Goal: Information Seeking & Learning: Learn about a topic

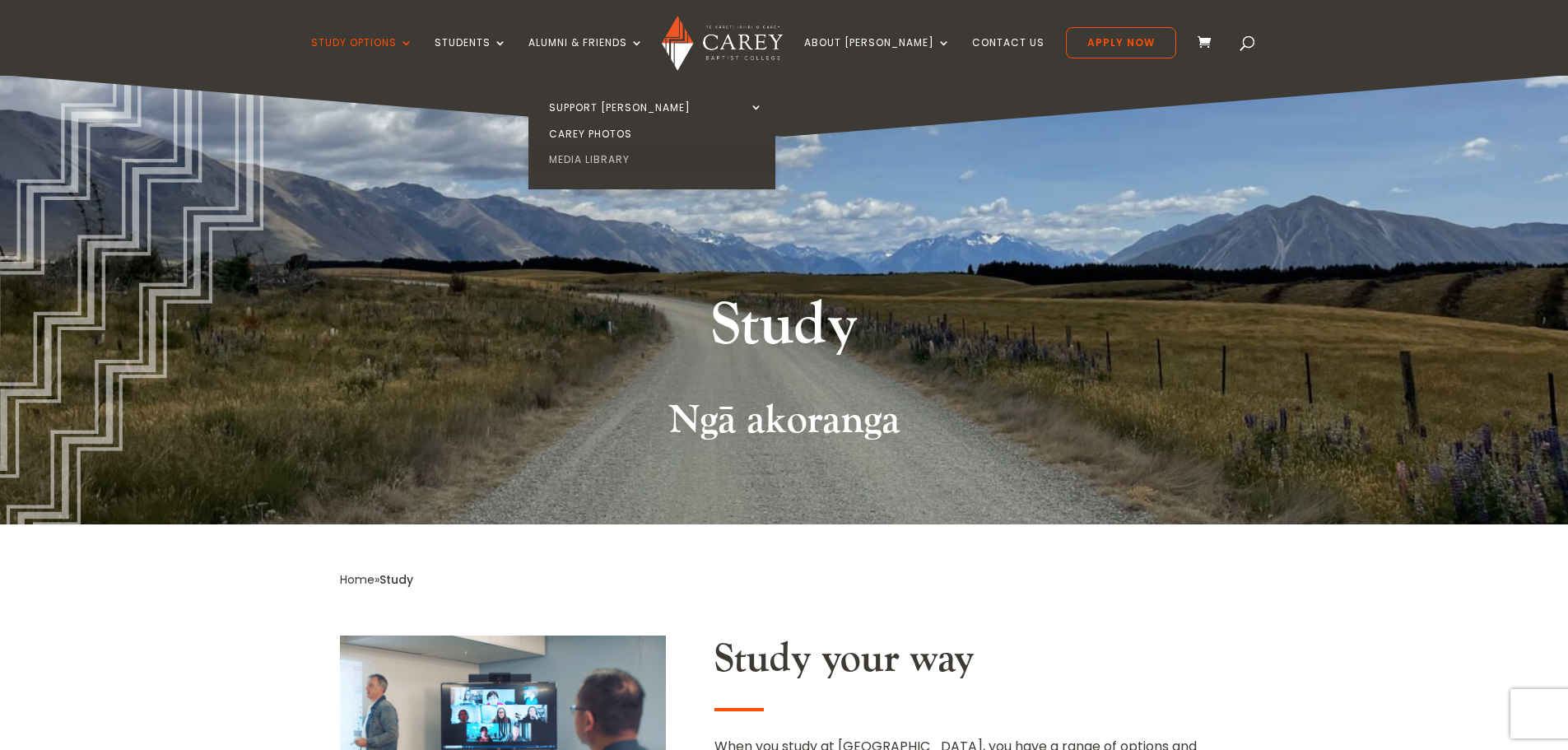
click at [629, 161] on link "Media Library" at bounding box center [656, 160] width 247 height 26
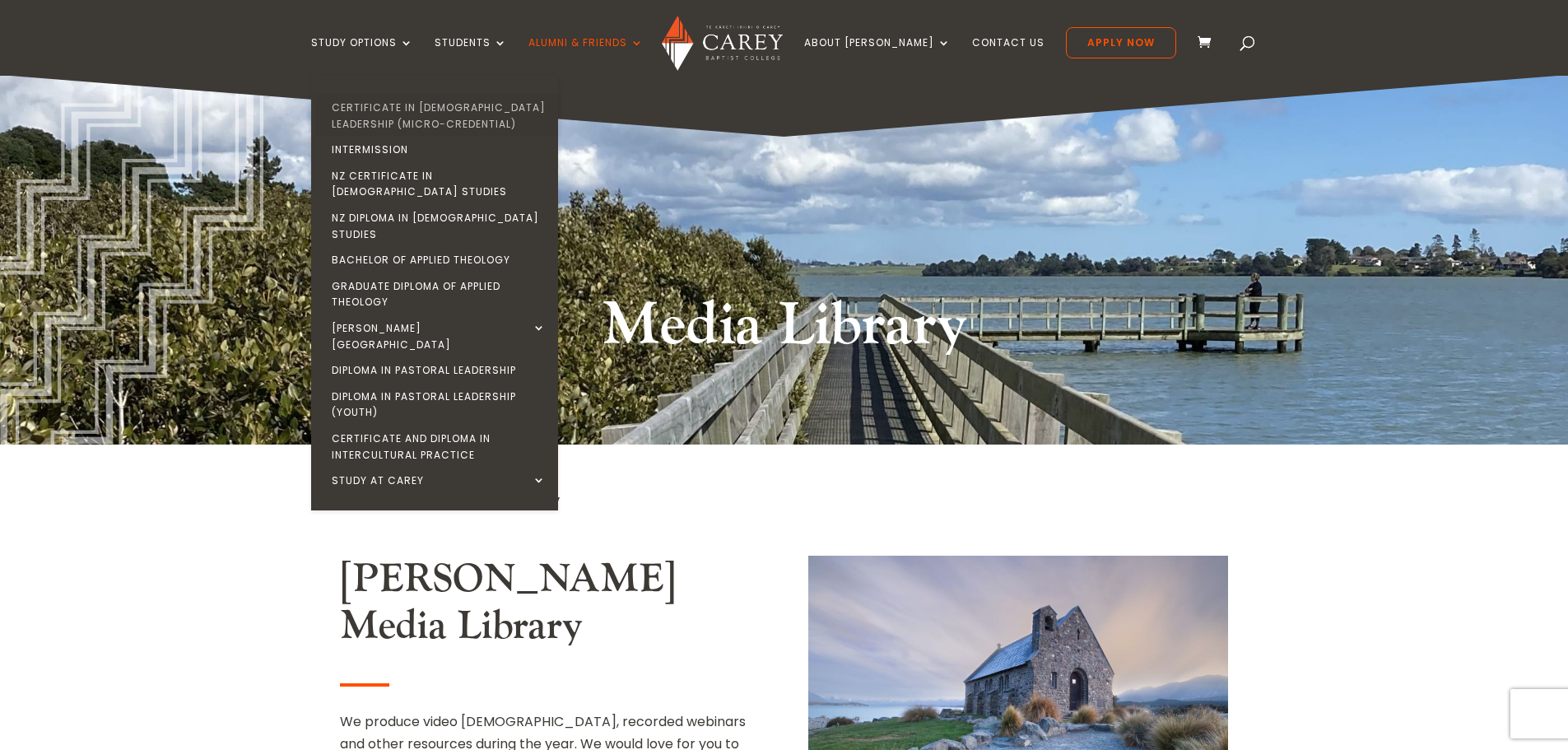
click at [412, 111] on link "Certificate in [DEMOGRAPHIC_DATA] Leadership (Micro-credential)" at bounding box center [439, 115] width 247 height 42
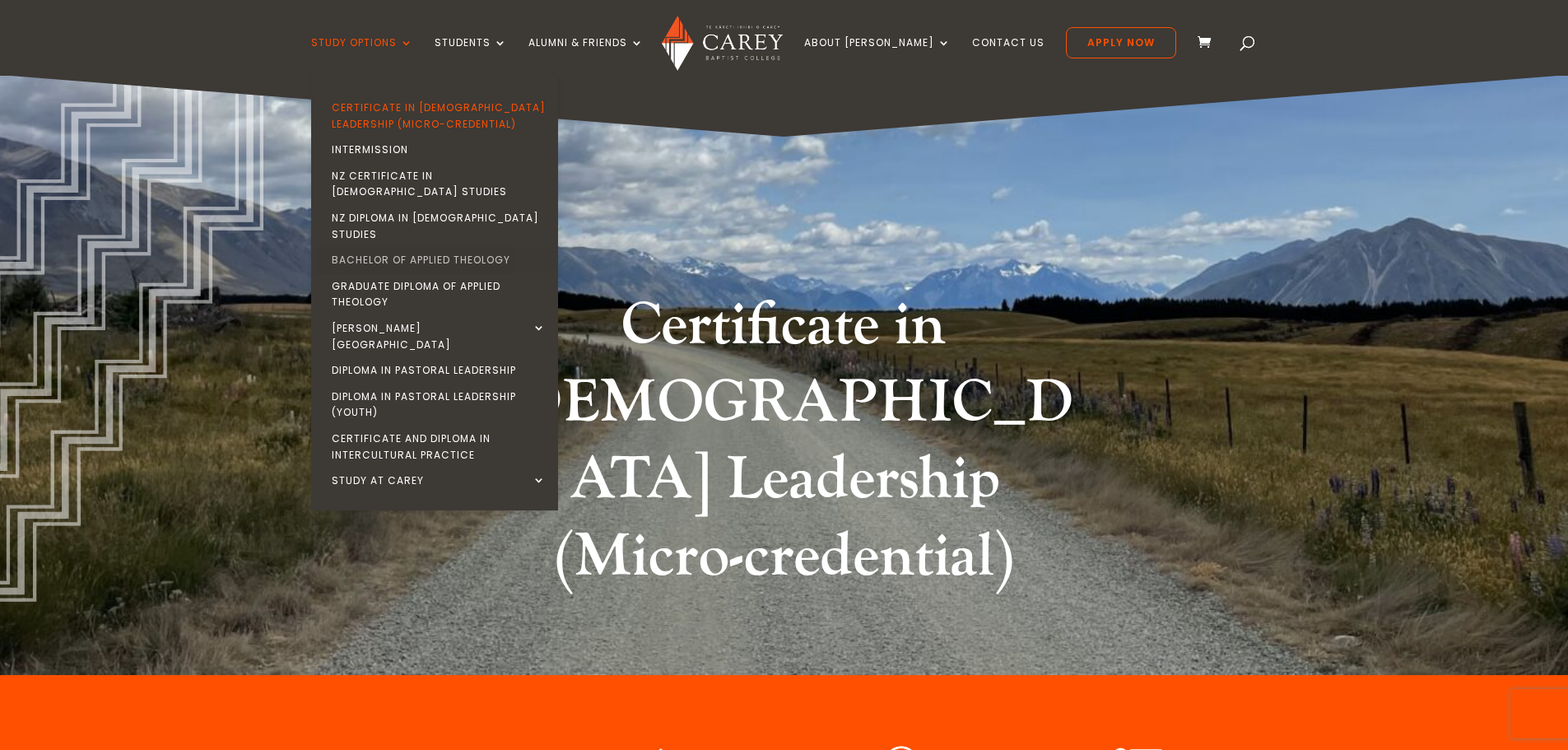
click at [395, 247] on link "Bachelor of Applied Theology" at bounding box center [439, 261] width 247 height 26
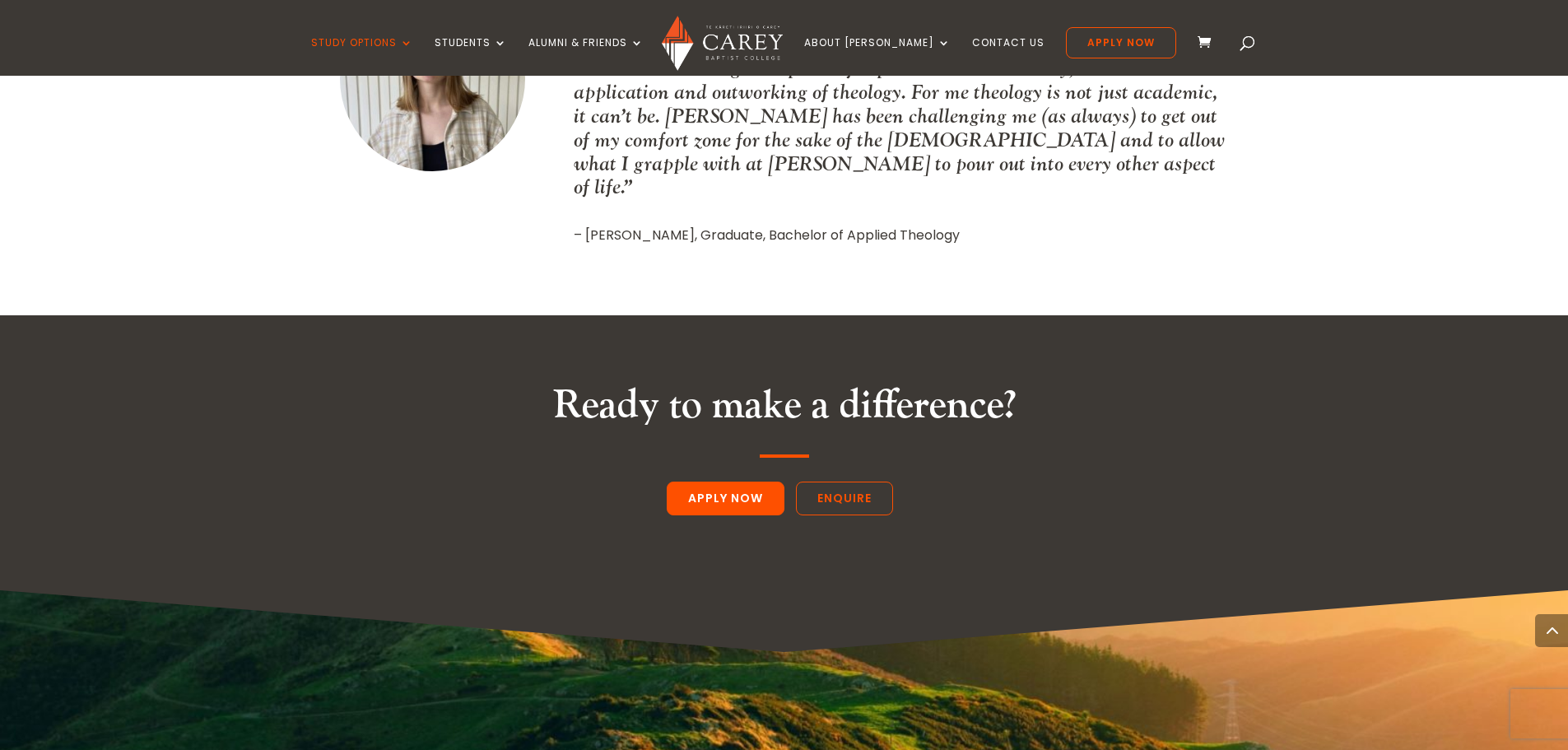
scroll to position [2231, 0]
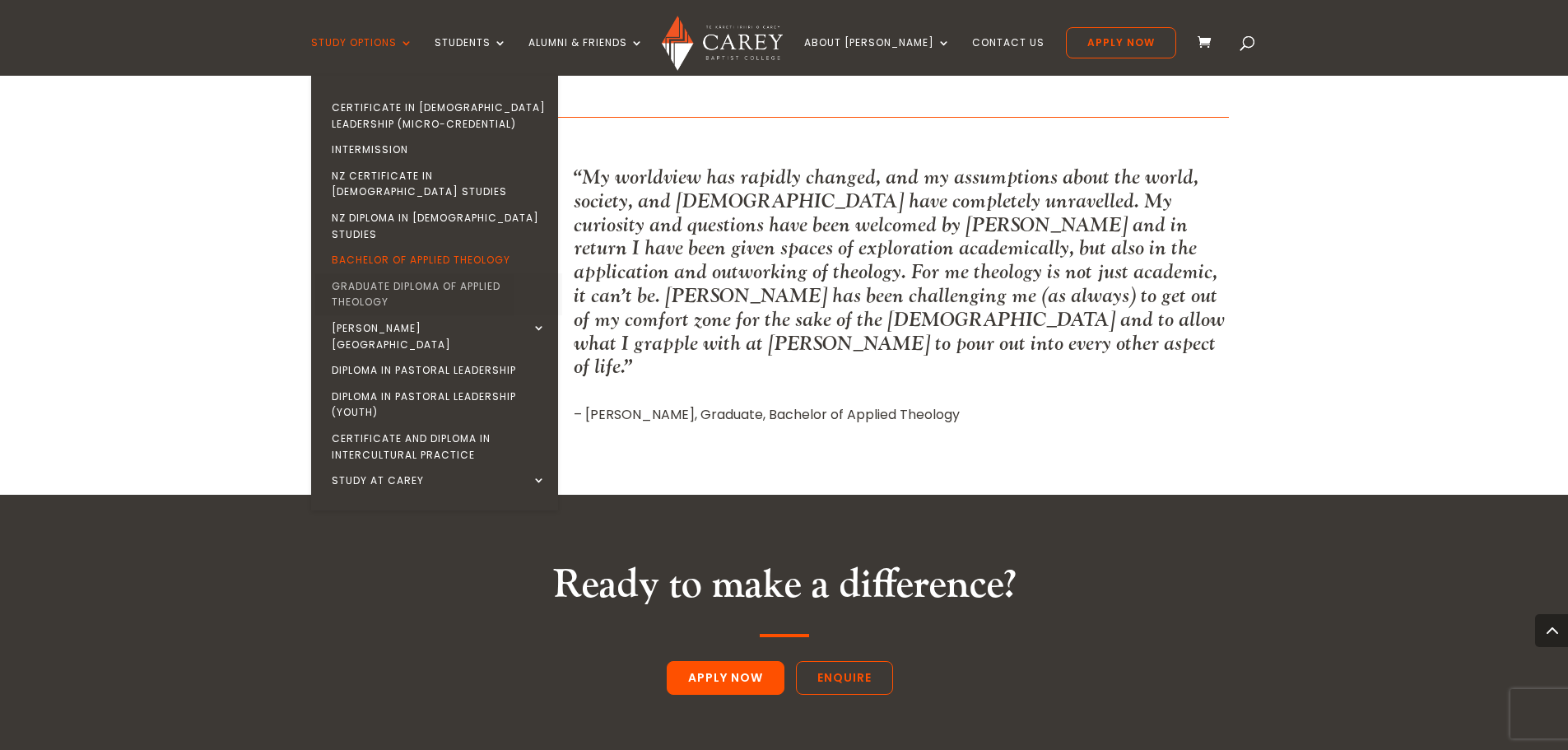
click at [406, 273] on link "Graduate Diploma of Applied Theology" at bounding box center [439, 294] width 247 height 42
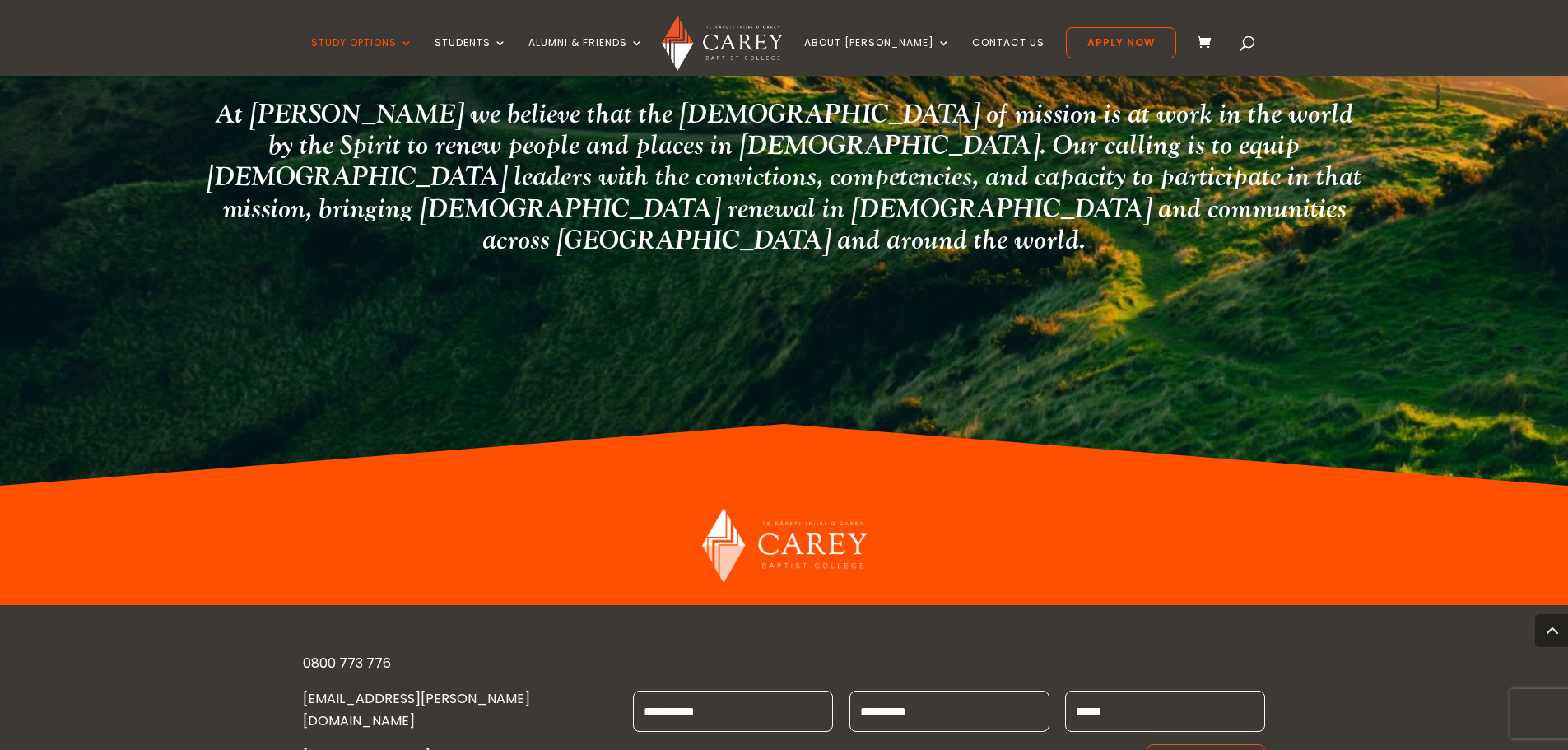
scroll to position [3137, 0]
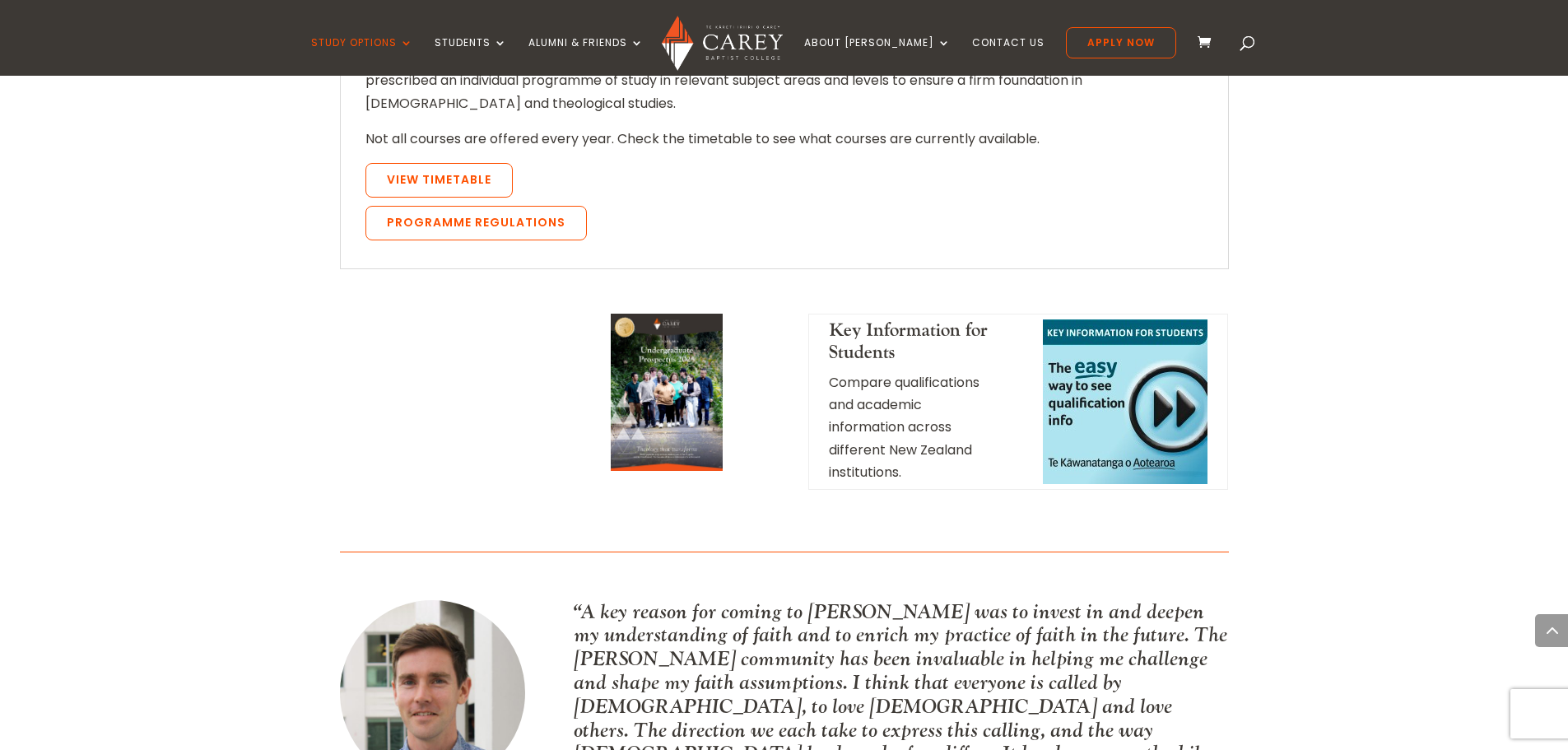
scroll to position [1730, 0]
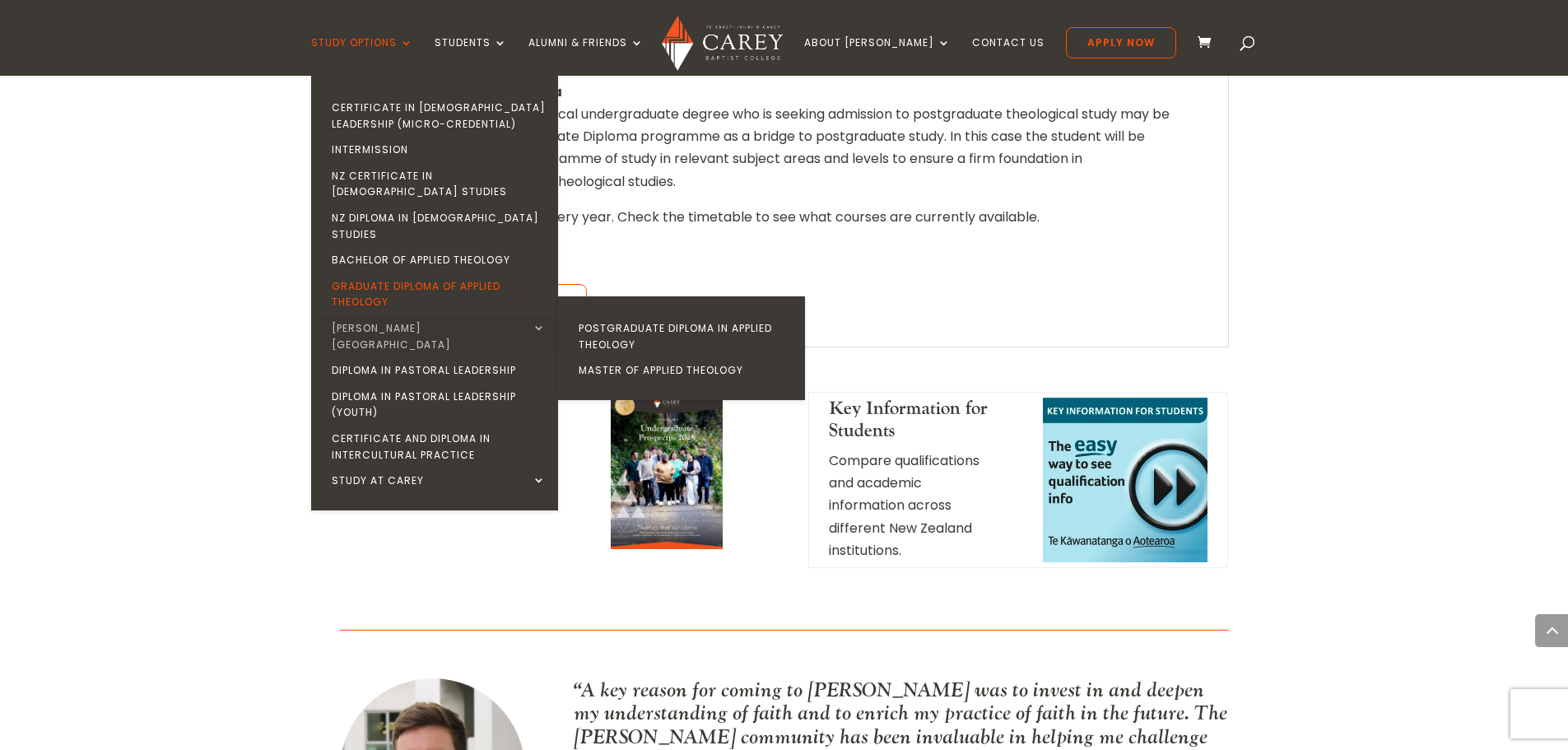
click at [459, 315] on link "[PERSON_NAME][GEOGRAPHIC_DATA]" at bounding box center [439, 336] width 247 height 42
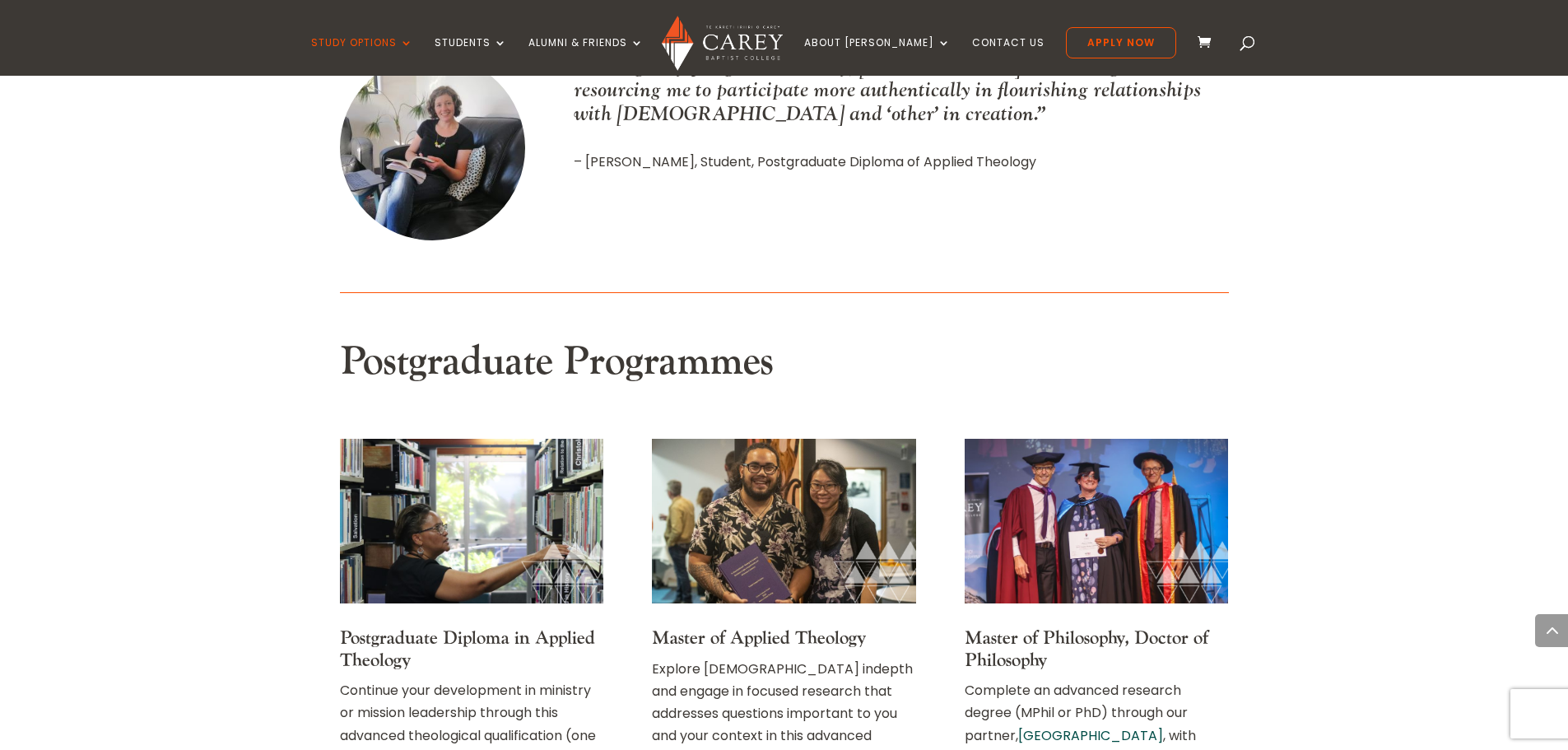
scroll to position [1348, 0]
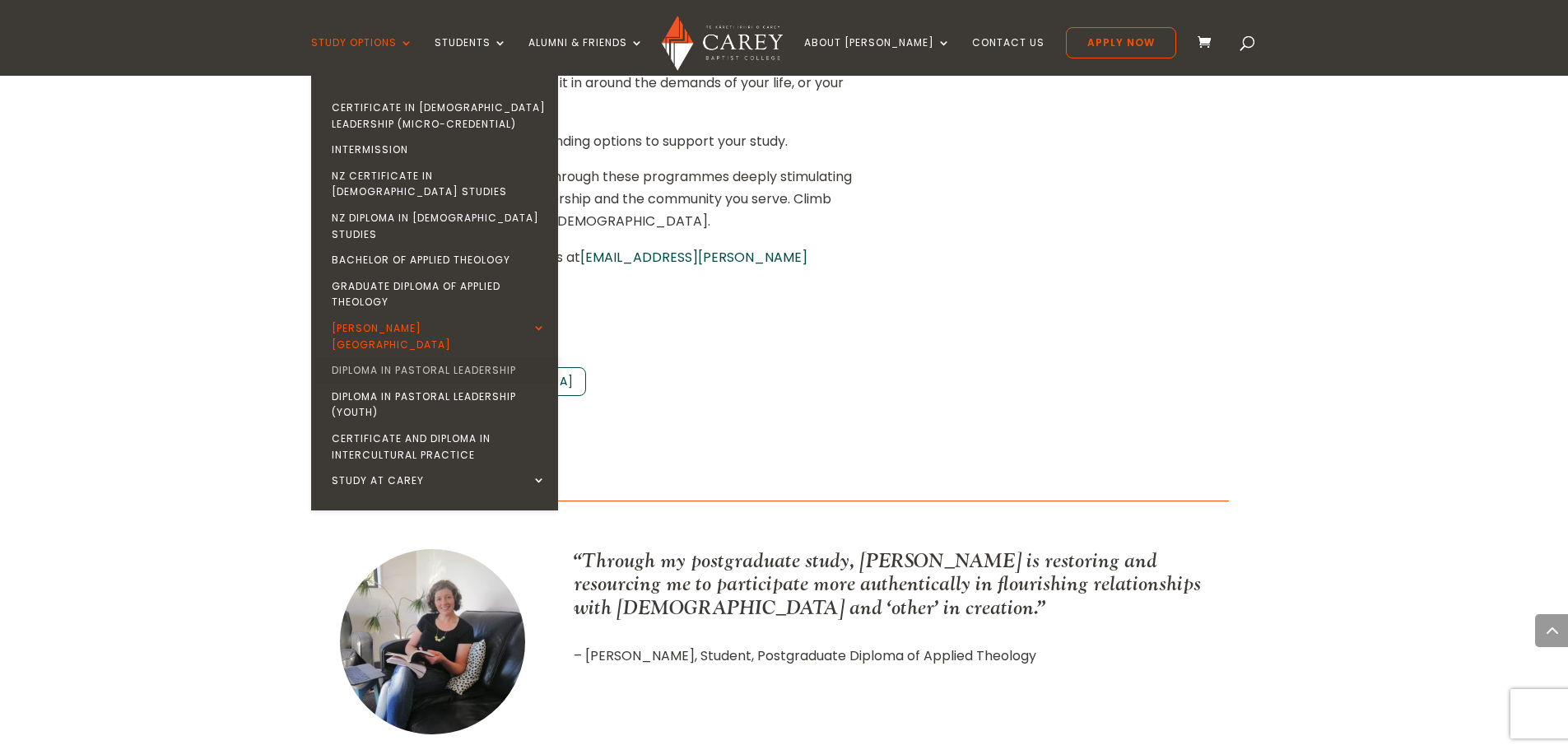
click at [402, 357] on link "Diploma in Pastoral Leadership" at bounding box center [439, 370] width 247 height 26
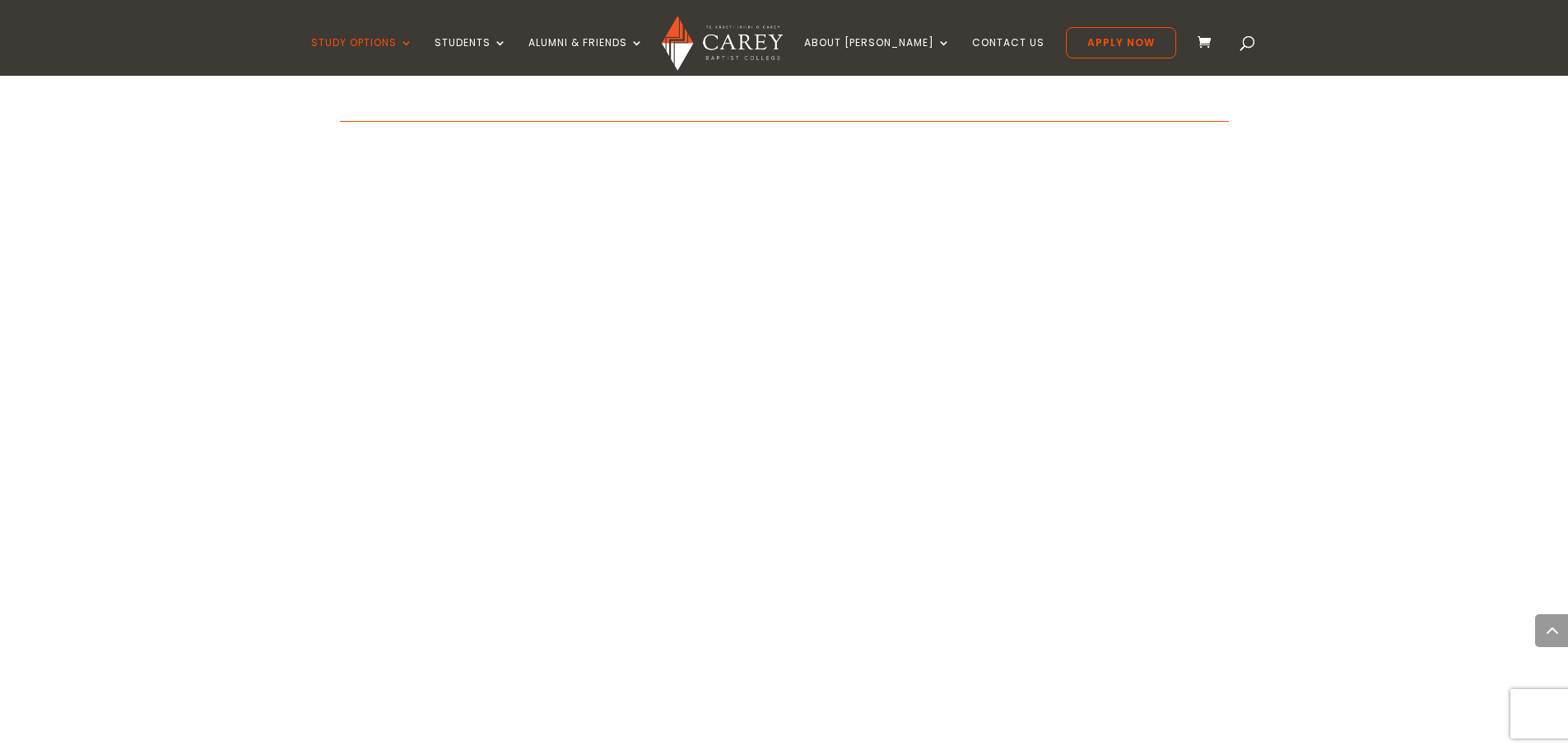
scroll to position [1647, 0]
click at [1428, 504] on div "Home » Study » Diploma in Pastoral Leadership About the programme Come on a pro…" at bounding box center [784, 383] width 1568 height 2838
click at [1353, 472] on div "Home » Study » Diploma in Pastoral Leadership About the programme Come on a pro…" at bounding box center [784, 383] width 1568 height 2838
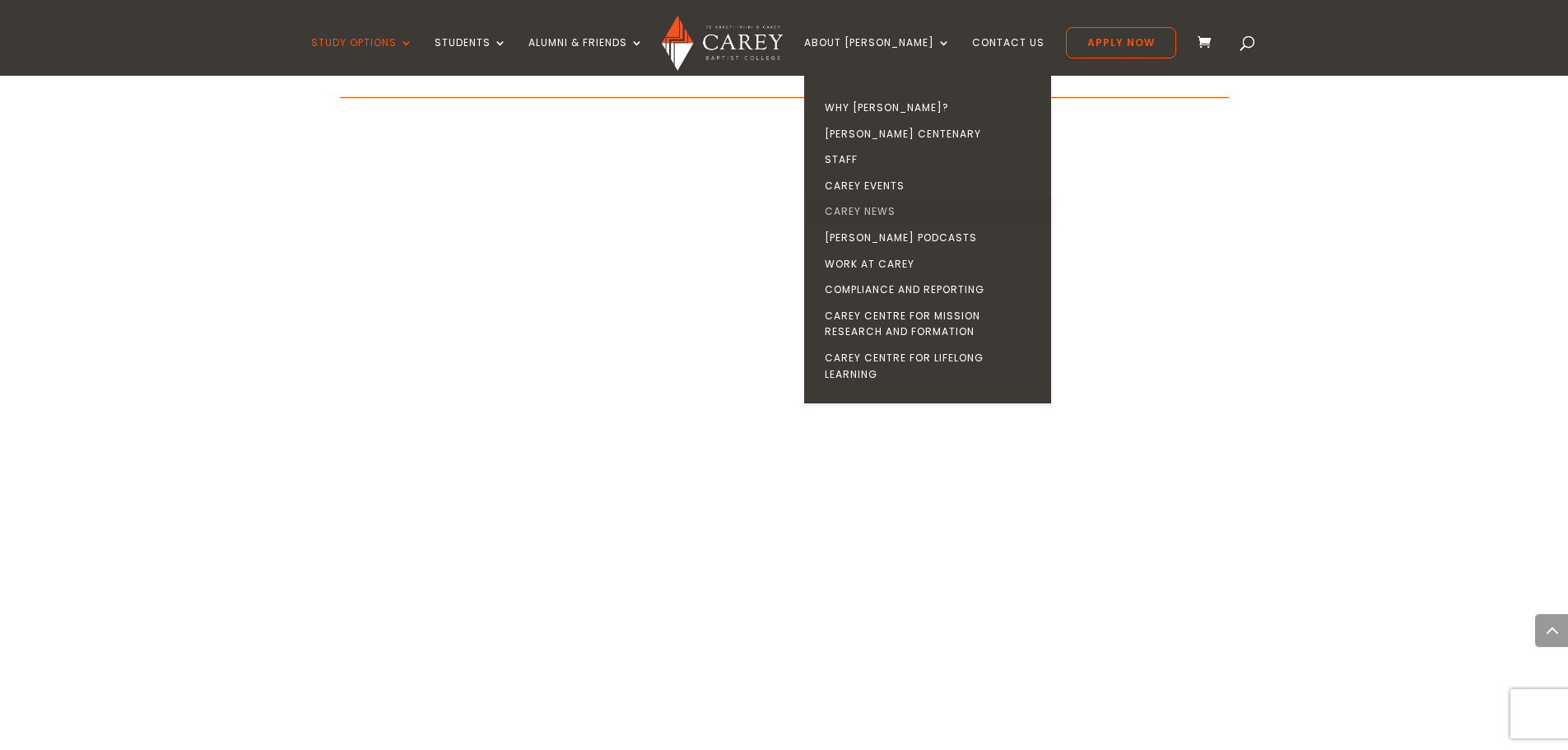
click at [877, 210] on link "Carey News" at bounding box center [932, 212] width 247 height 26
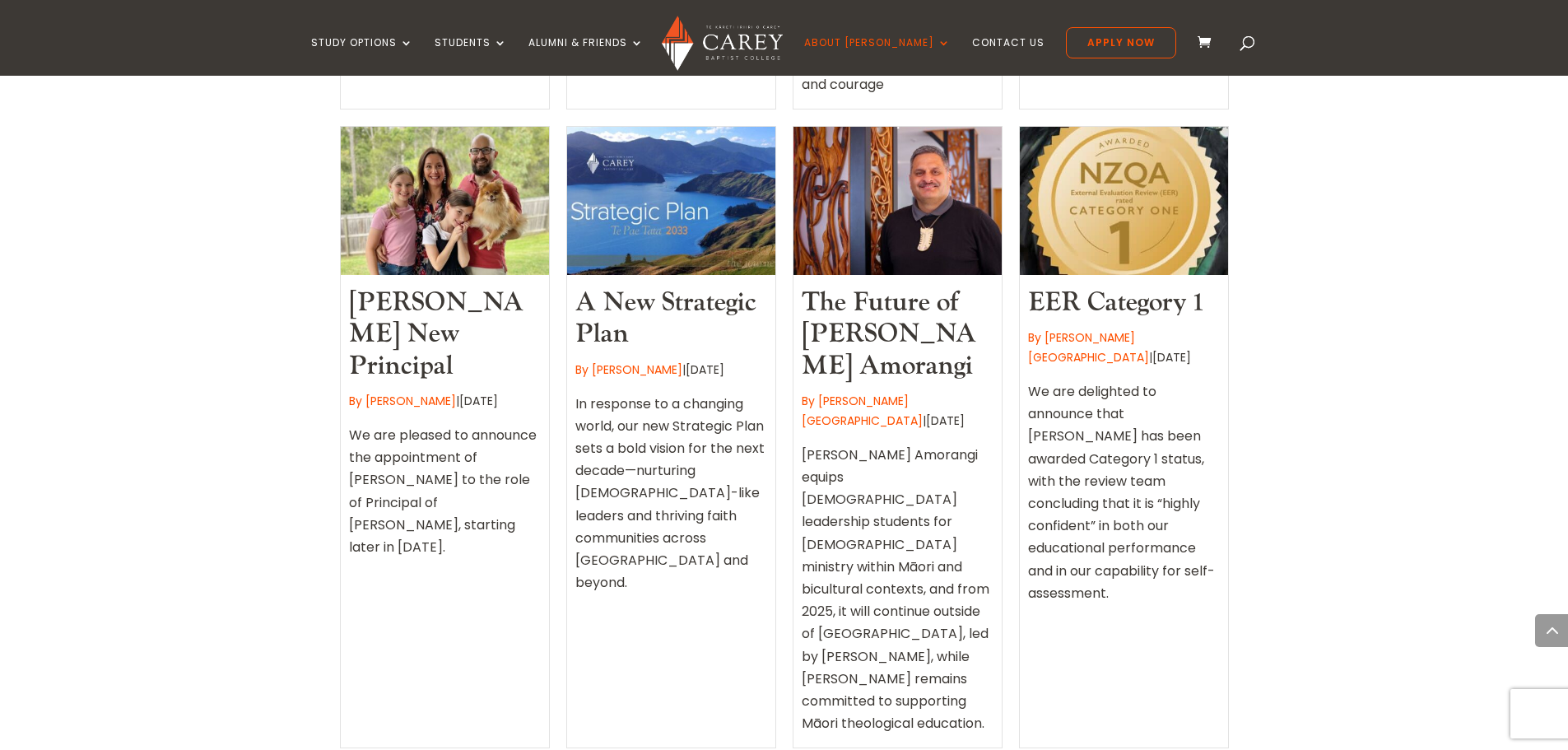
scroll to position [1236, 0]
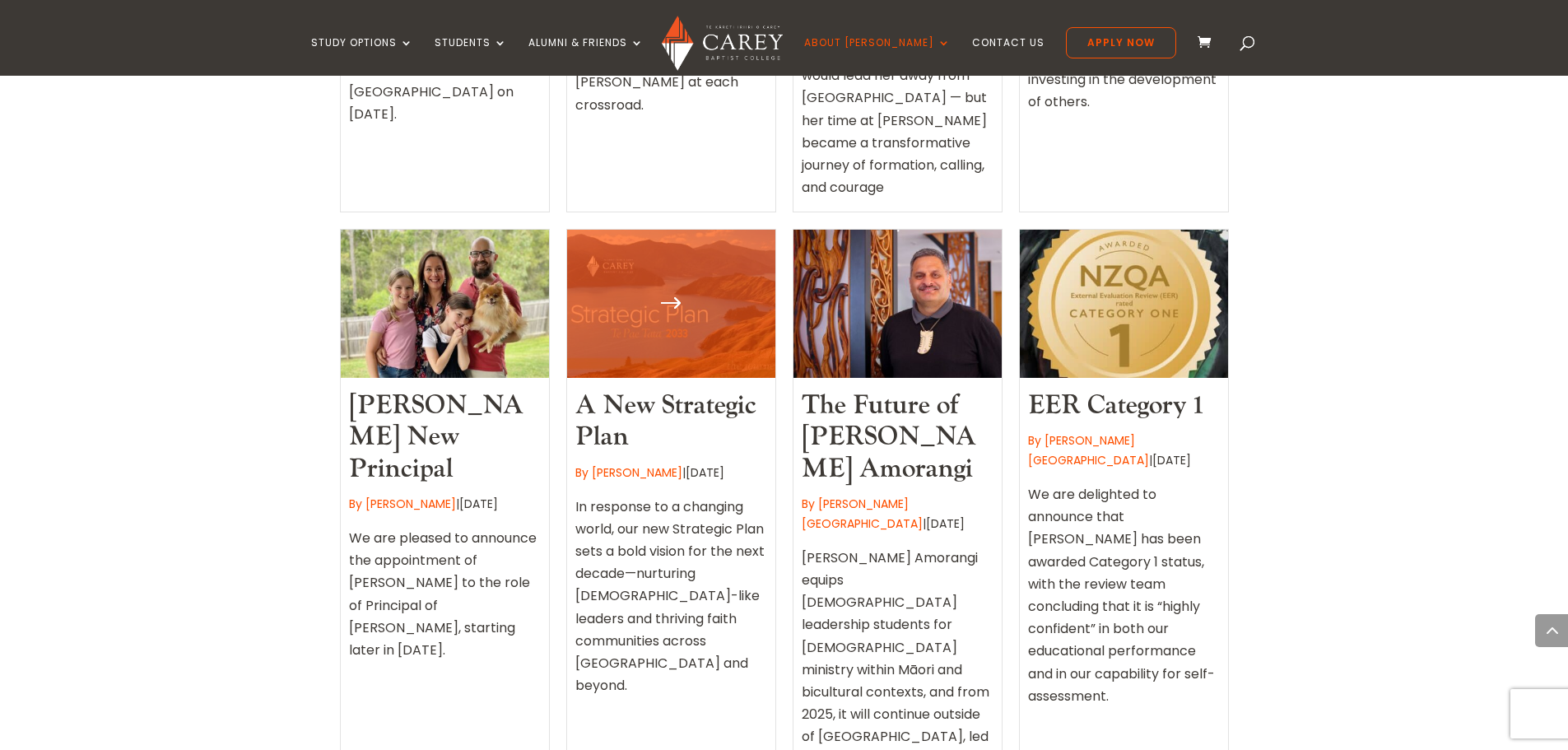
click at [704, 261] on div at bounding box center [671, 303] width 209 height 148
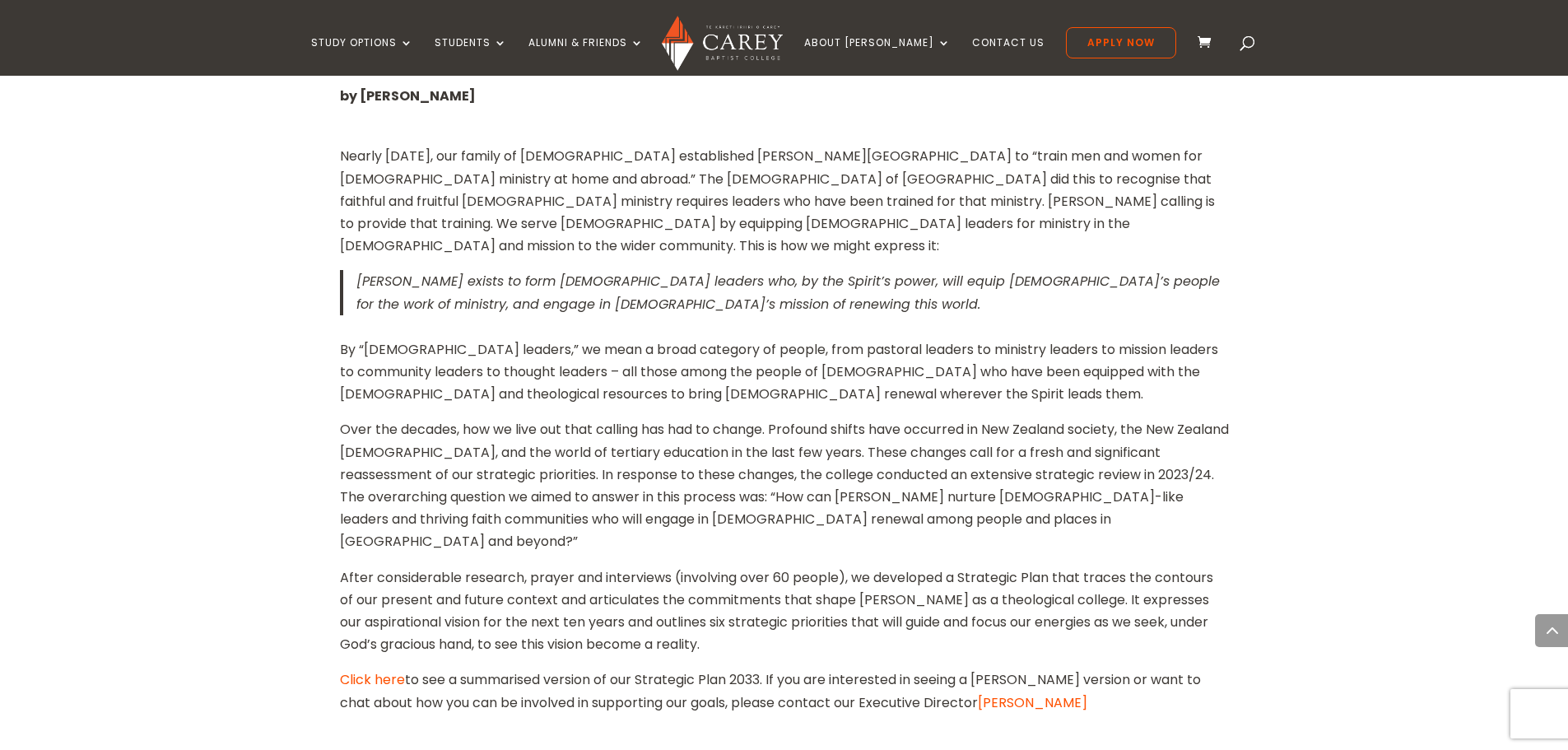
scroll to position [741, 0]
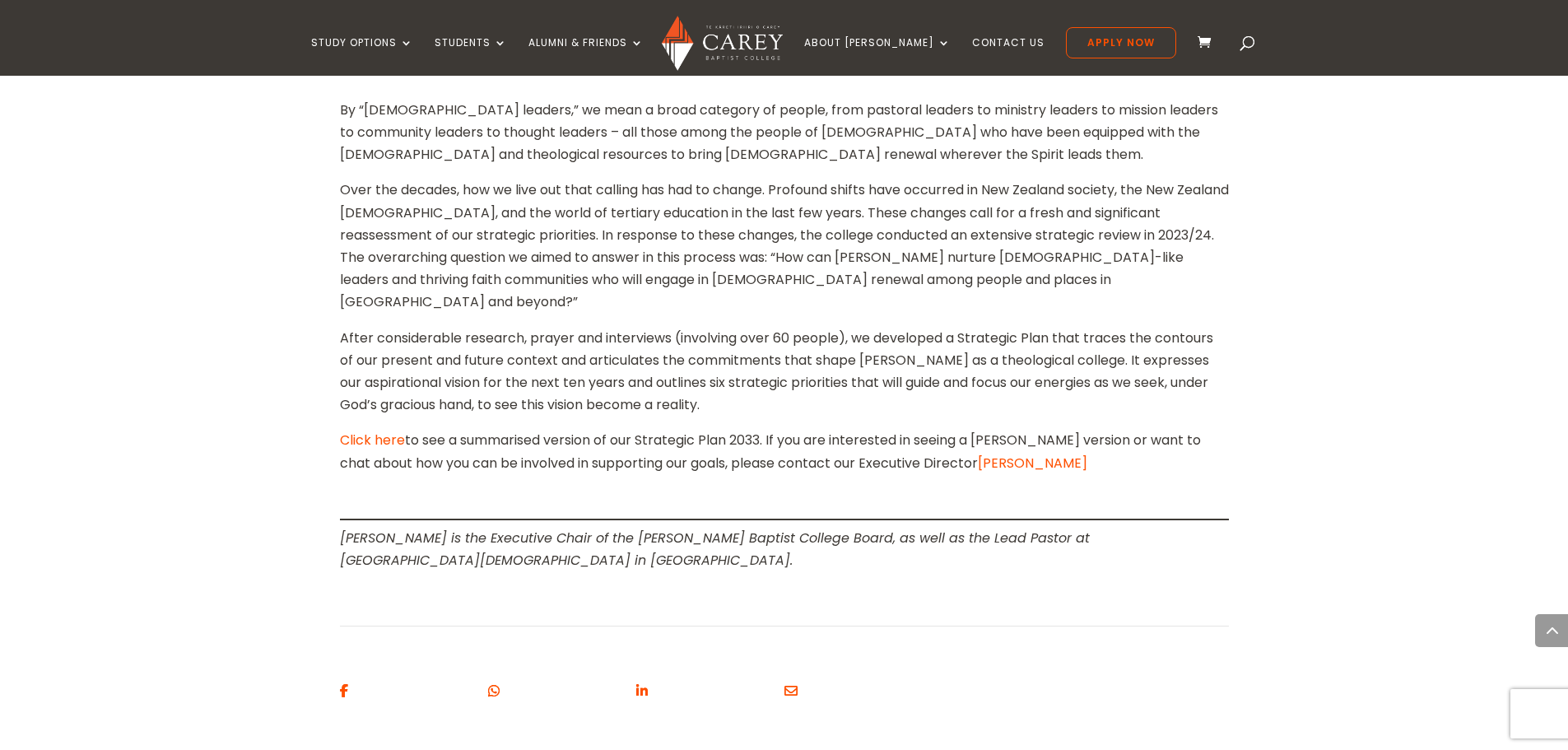
click at [359, 431] on link "Click here" at bounding box center [372, 440] width 65 height 19
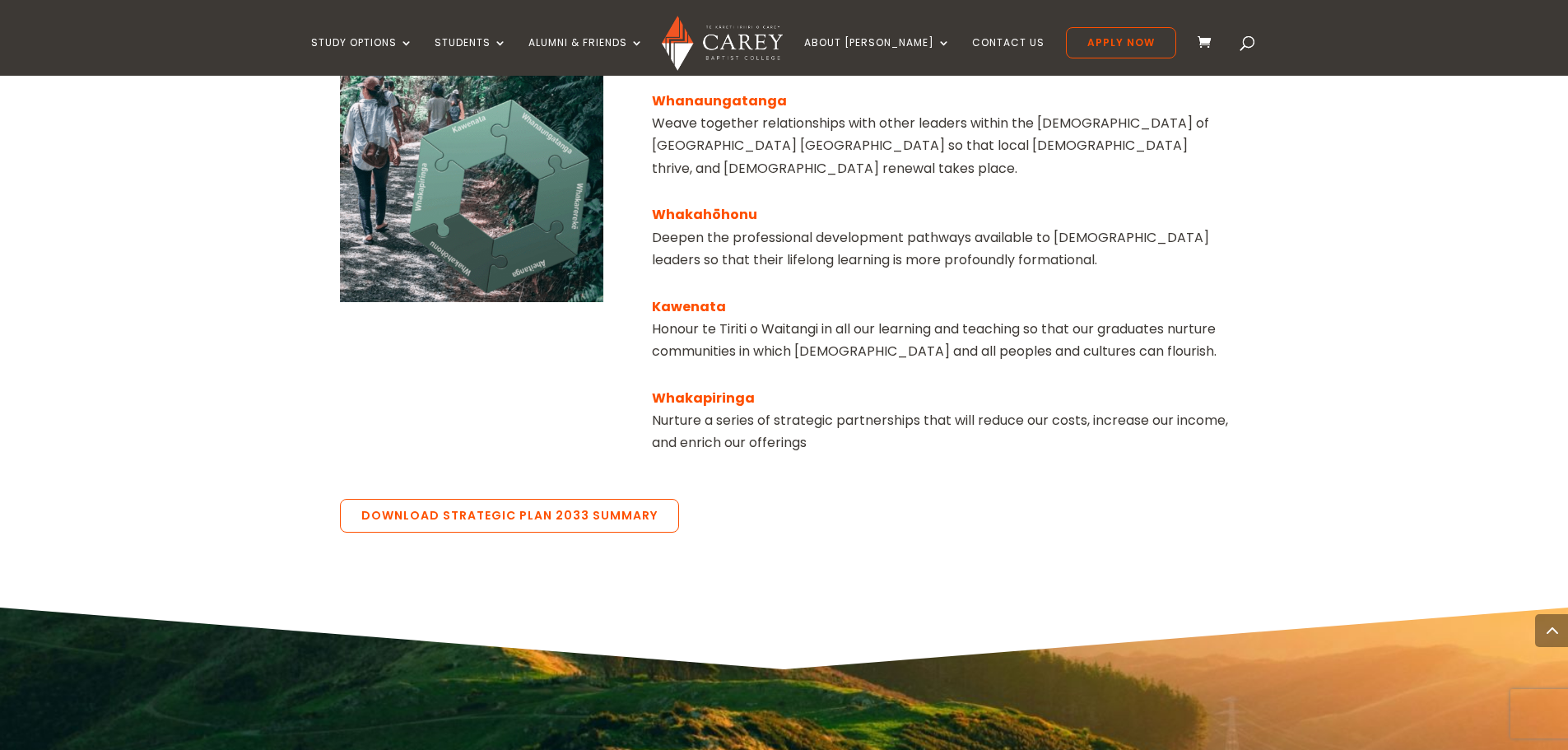
scroll to position [2718, 0]
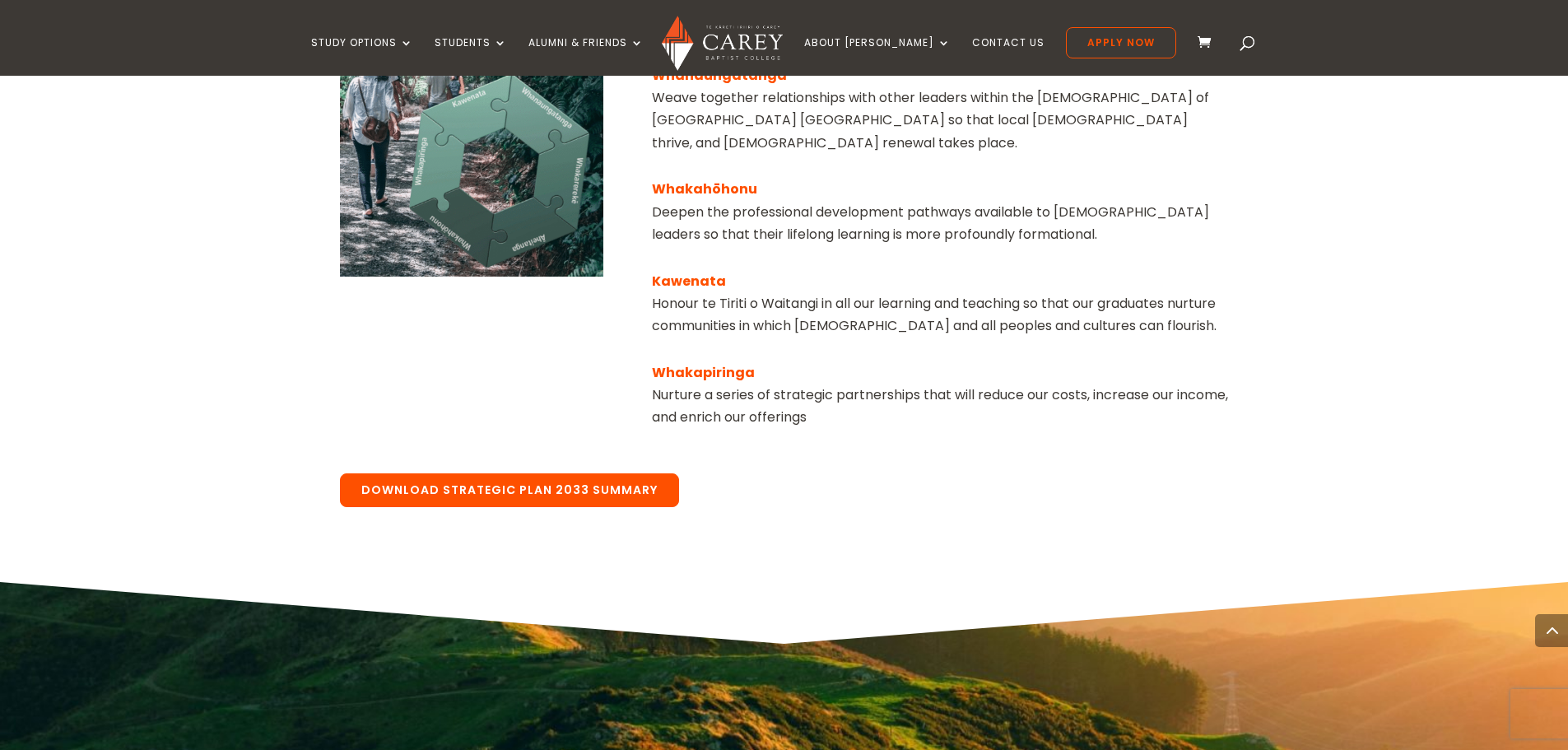
click at [555, 473] on link "Download Strategic Plan 2033 Summary" at bounding box center [509, 490] width 339 height 35
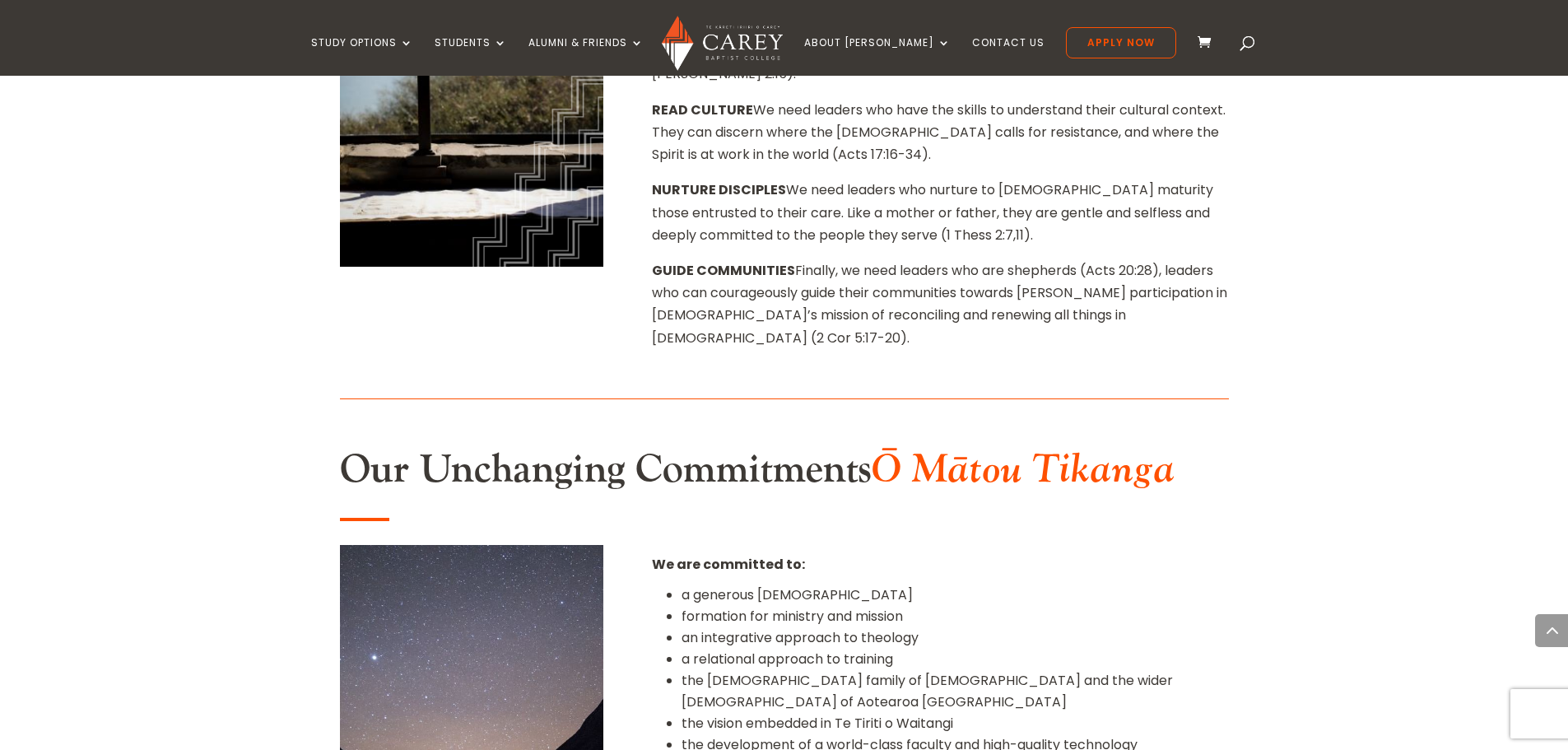
scroll to position [988, 0]
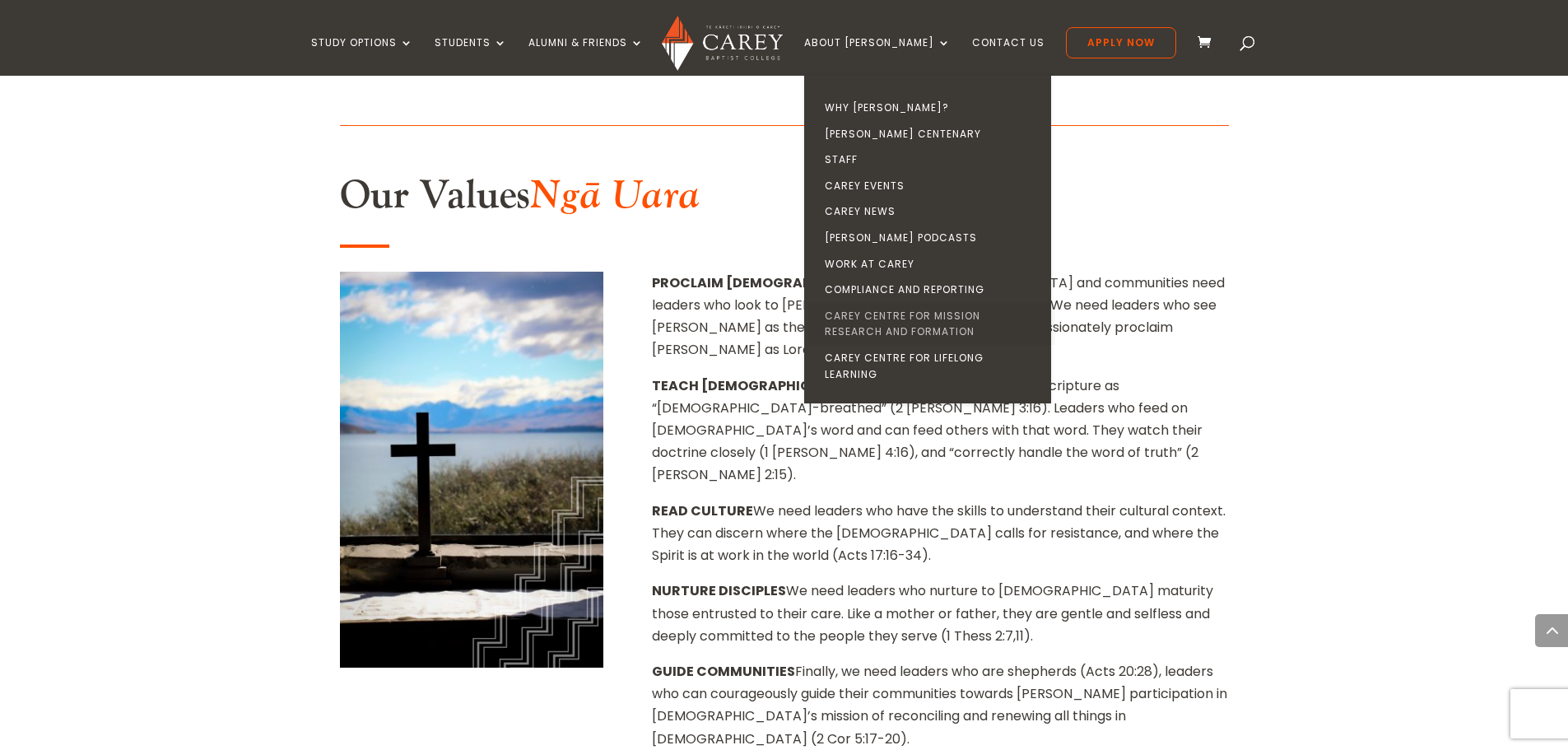
click at [889, 315] on link "Carey Centre for Mission Research and Formation" at bounding box center [932, 324] width 247 height 42
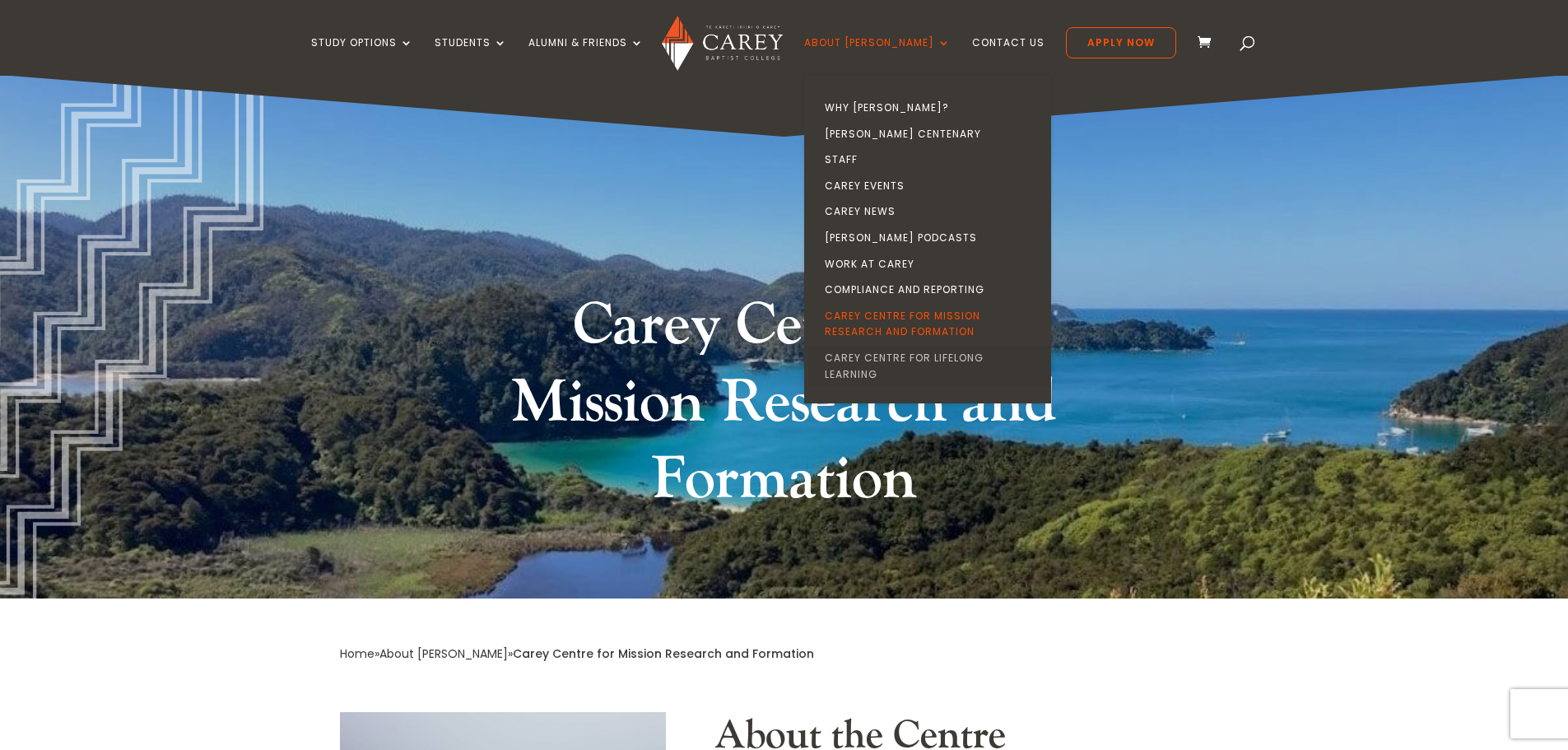
click at [881, 356] on link "Carey Centre for Lifelong Learning" at bounding box center [932, 366] width 247 height 42
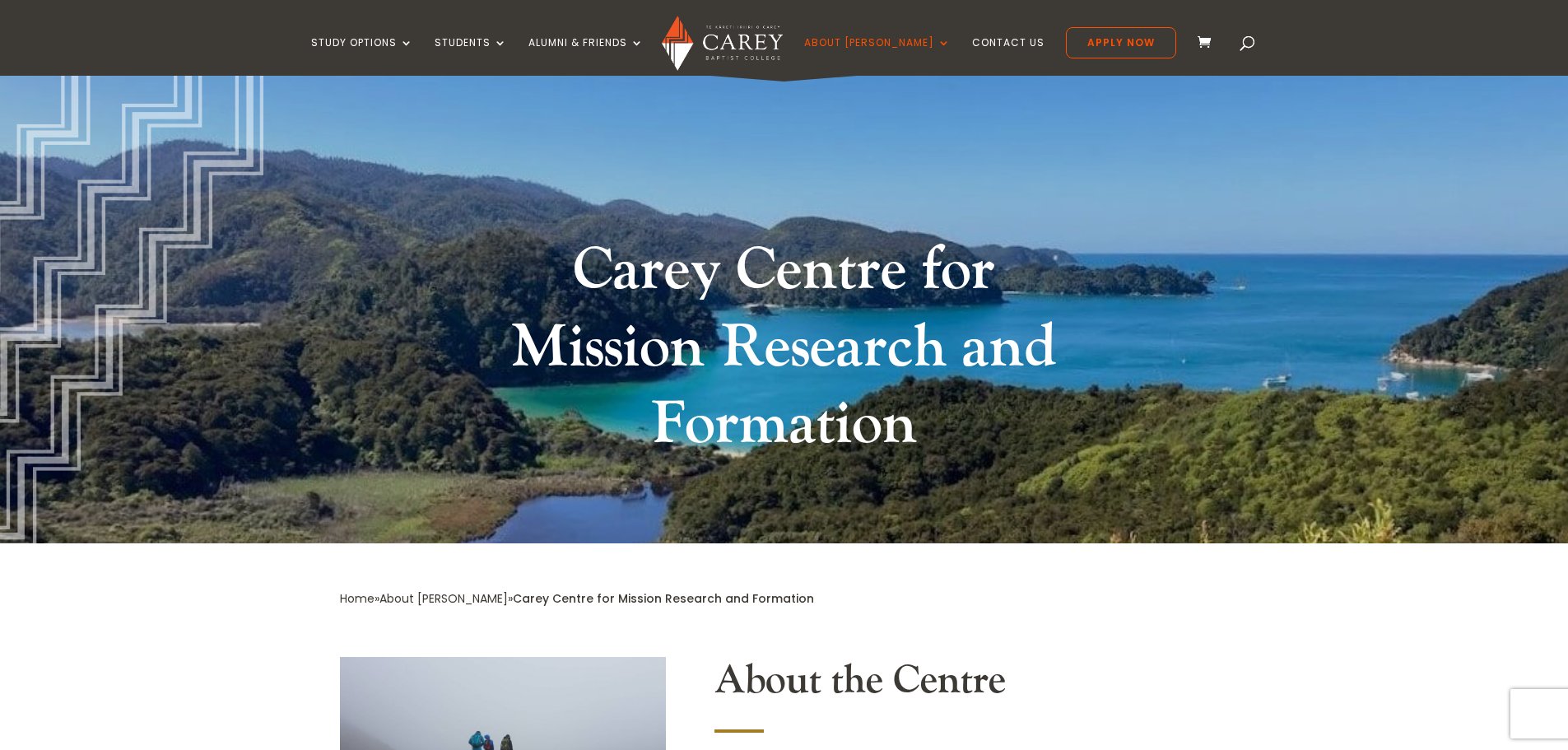
scroll to position [227, 0]
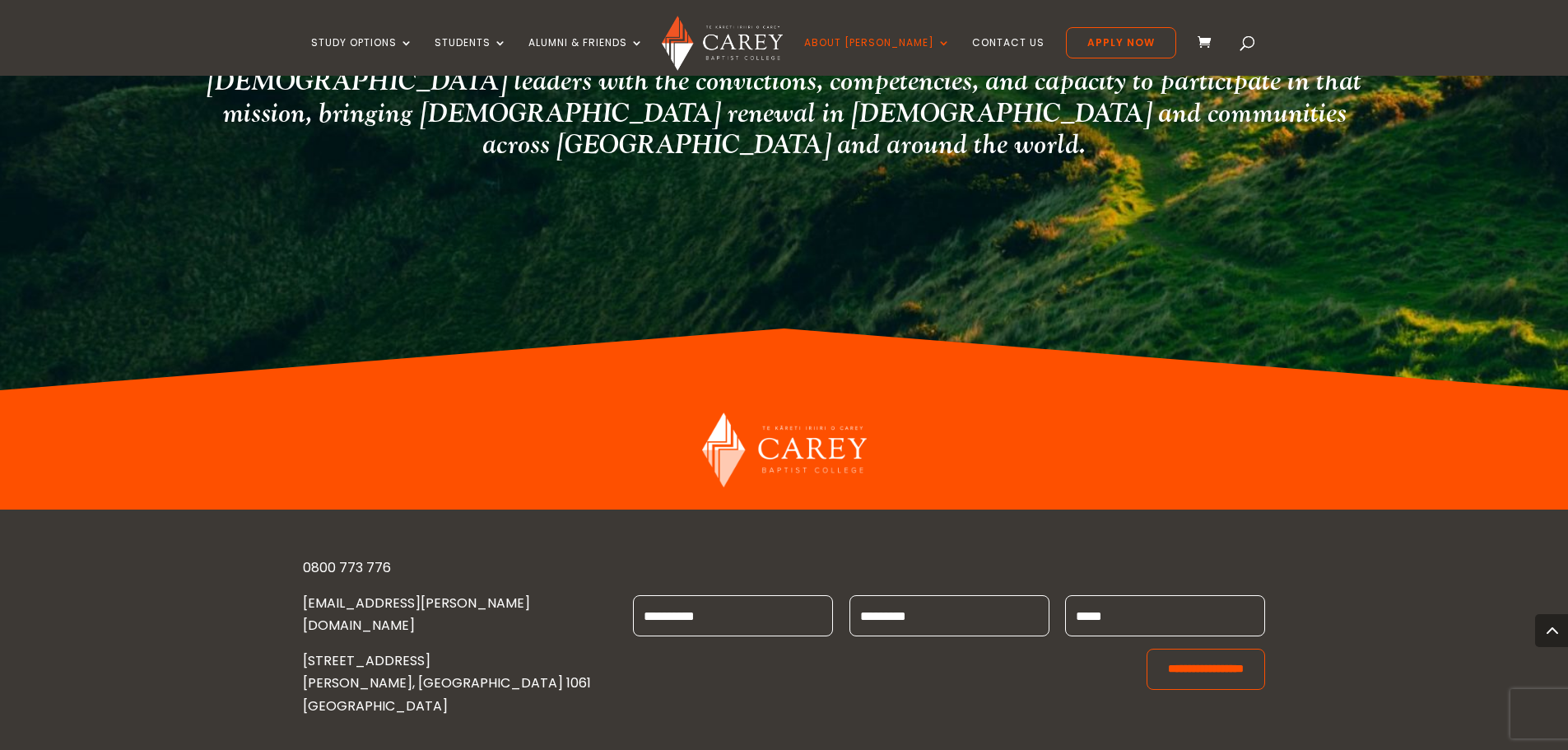
scroll to position [1662, 0]
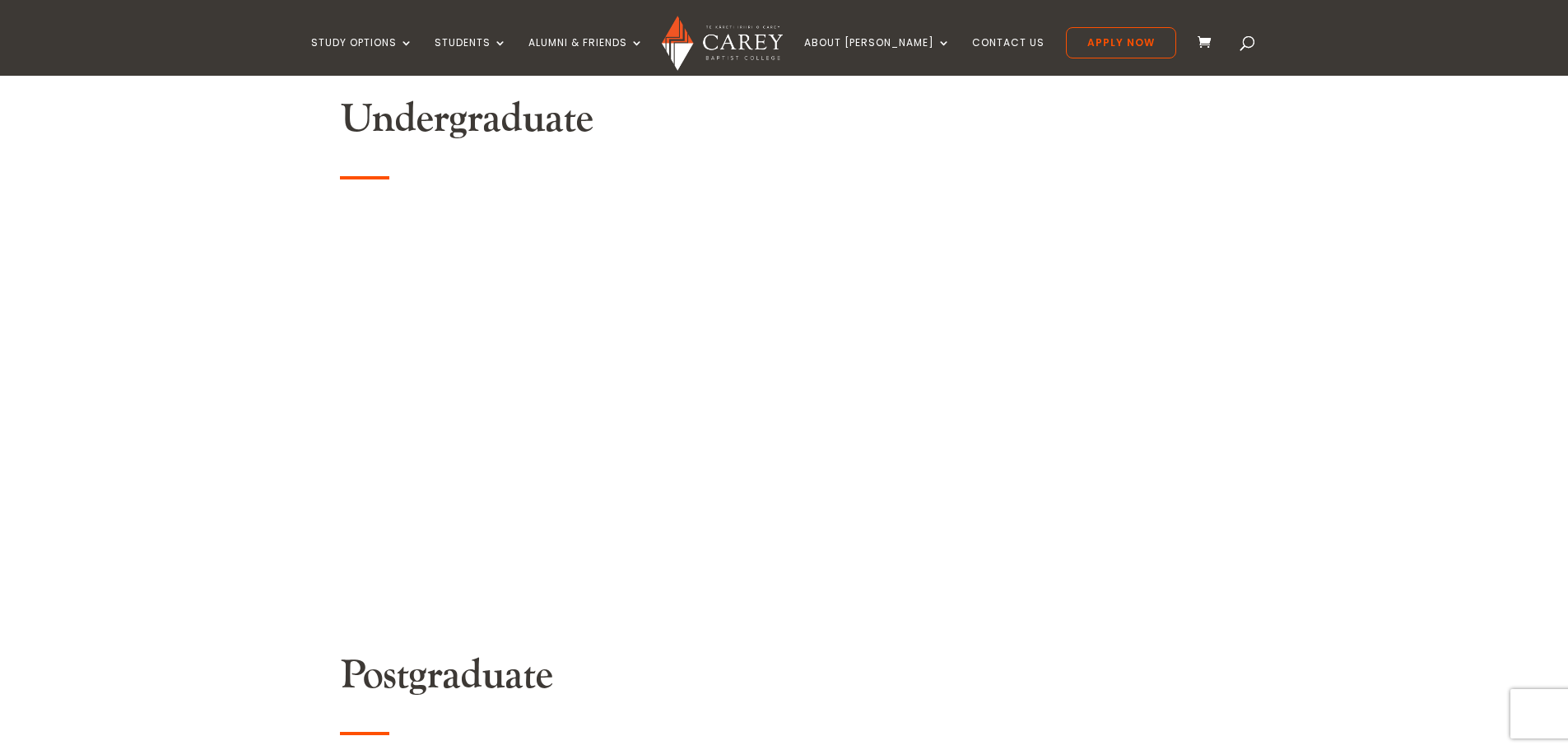
scroll to position [576, 0]
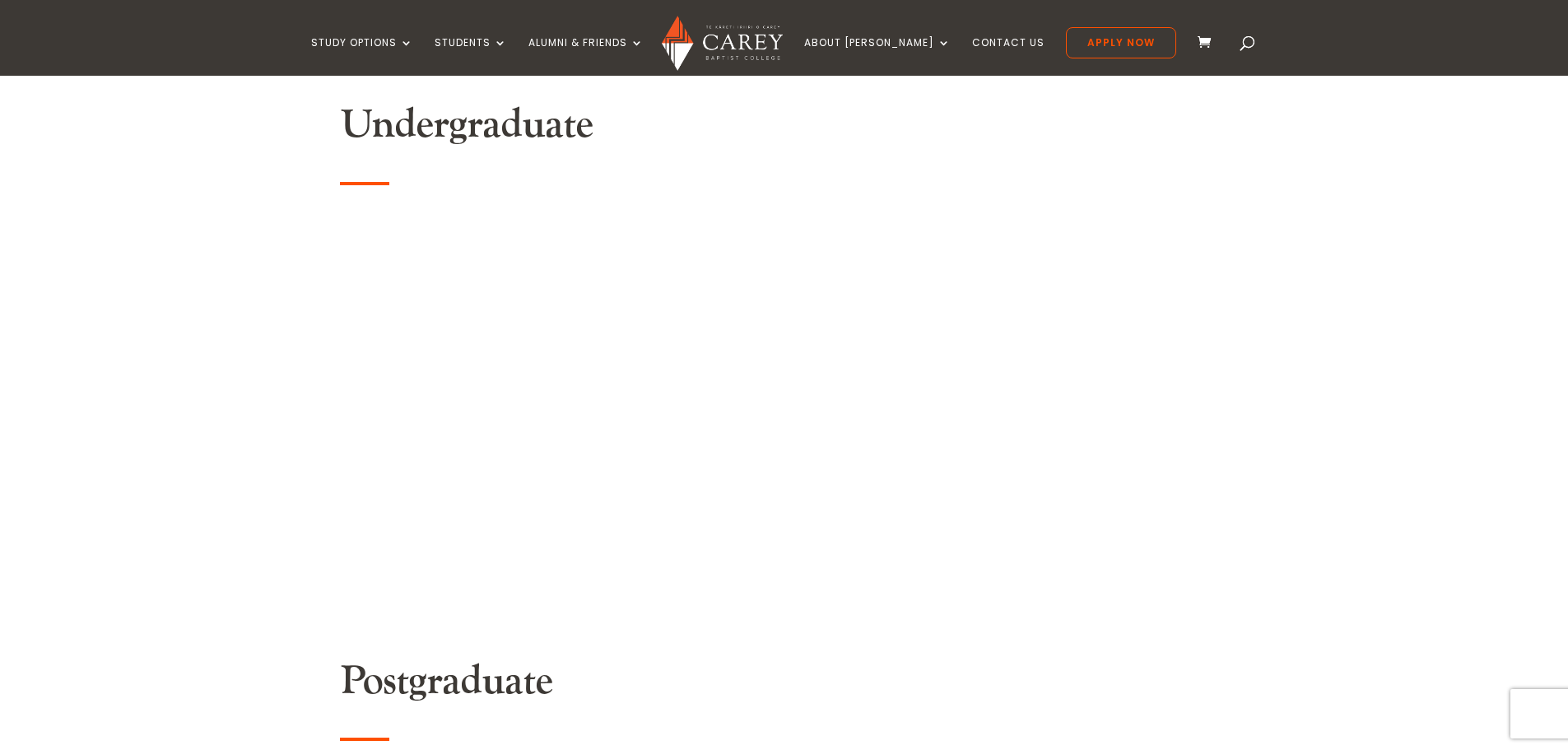
drag, startPoint x: 793, startPoint y: 137, endPoint x: 884, endPoint y: 99, distance: 98.6
click at [800, 136] on h2 "Undergraduate" at bounding box center [784, 128] width 889 height 56
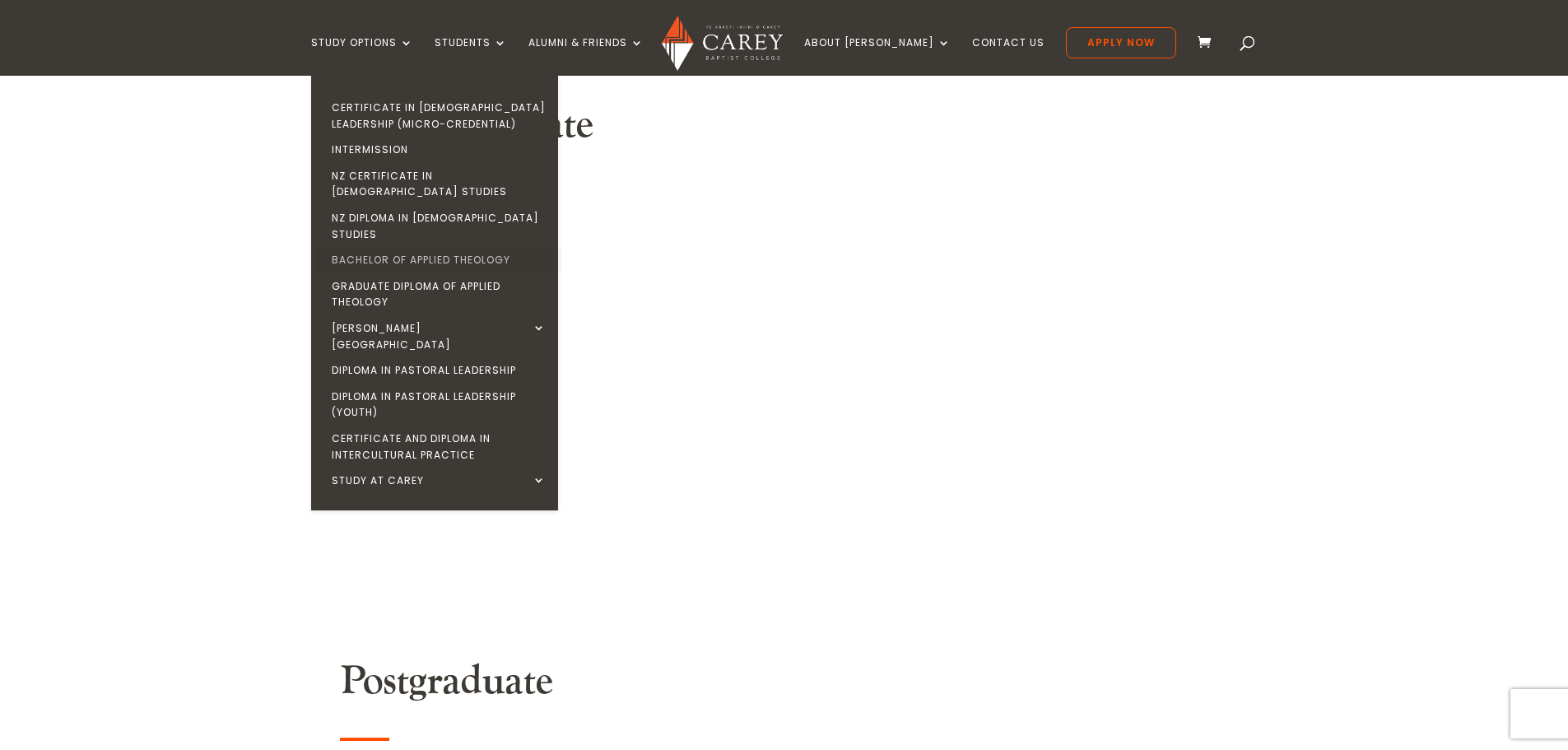
click at [430, 247] on link "Bachelor of Applied Theology" at bounding box center [439, 261] width 247 height 26
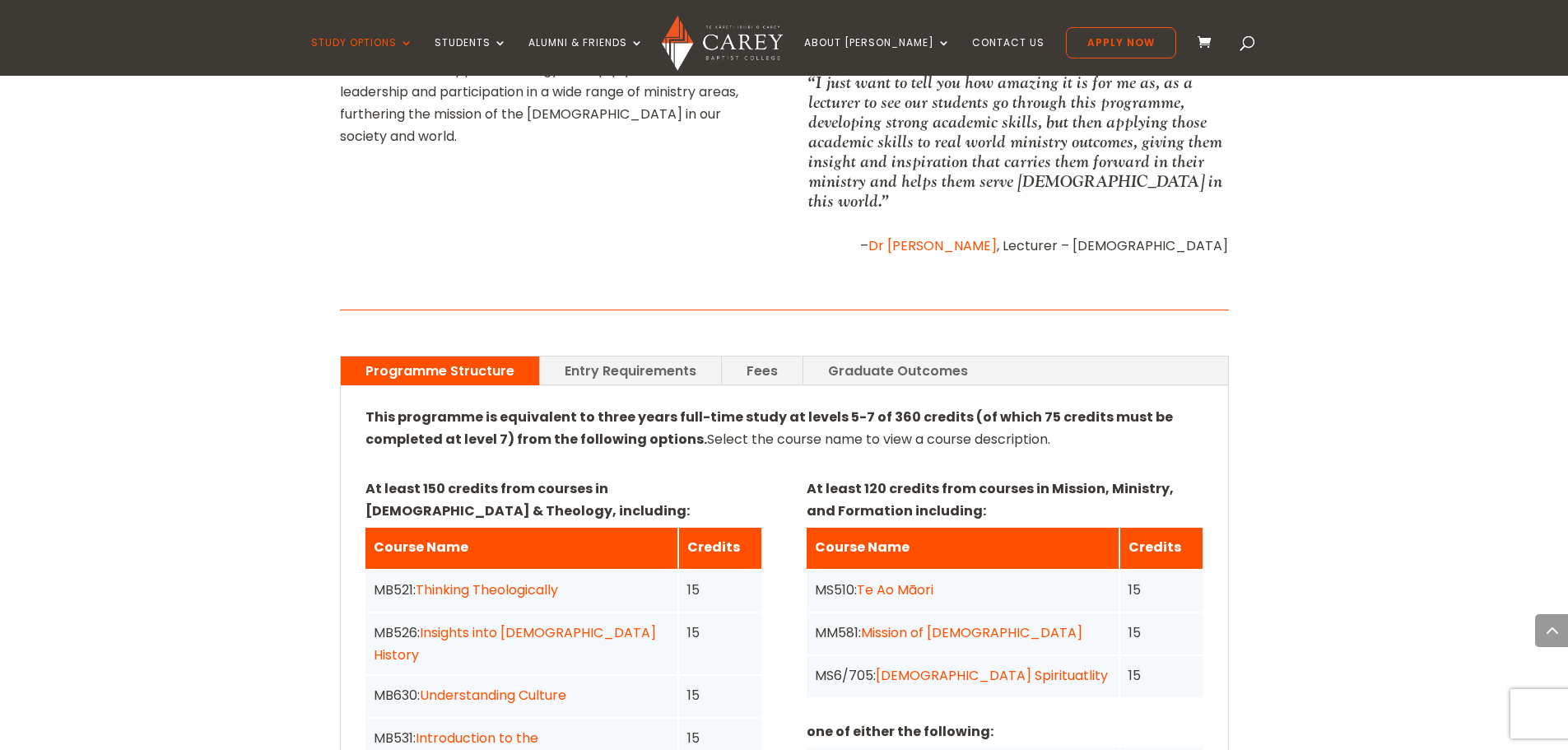
scroll to position [988, 0]
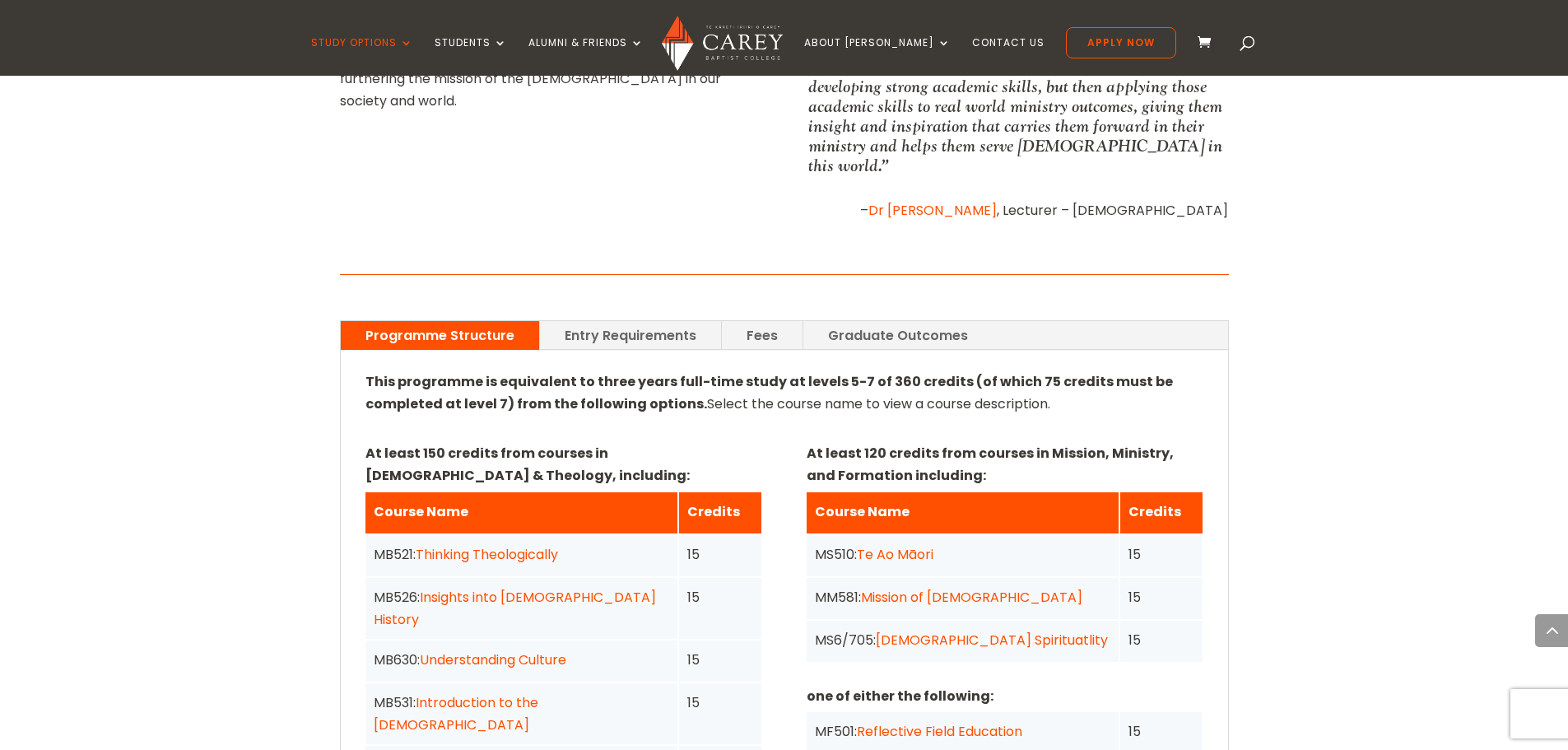
click at [760, 321] on link "Fees" at bounding box center [762, 335] width 80 height 29
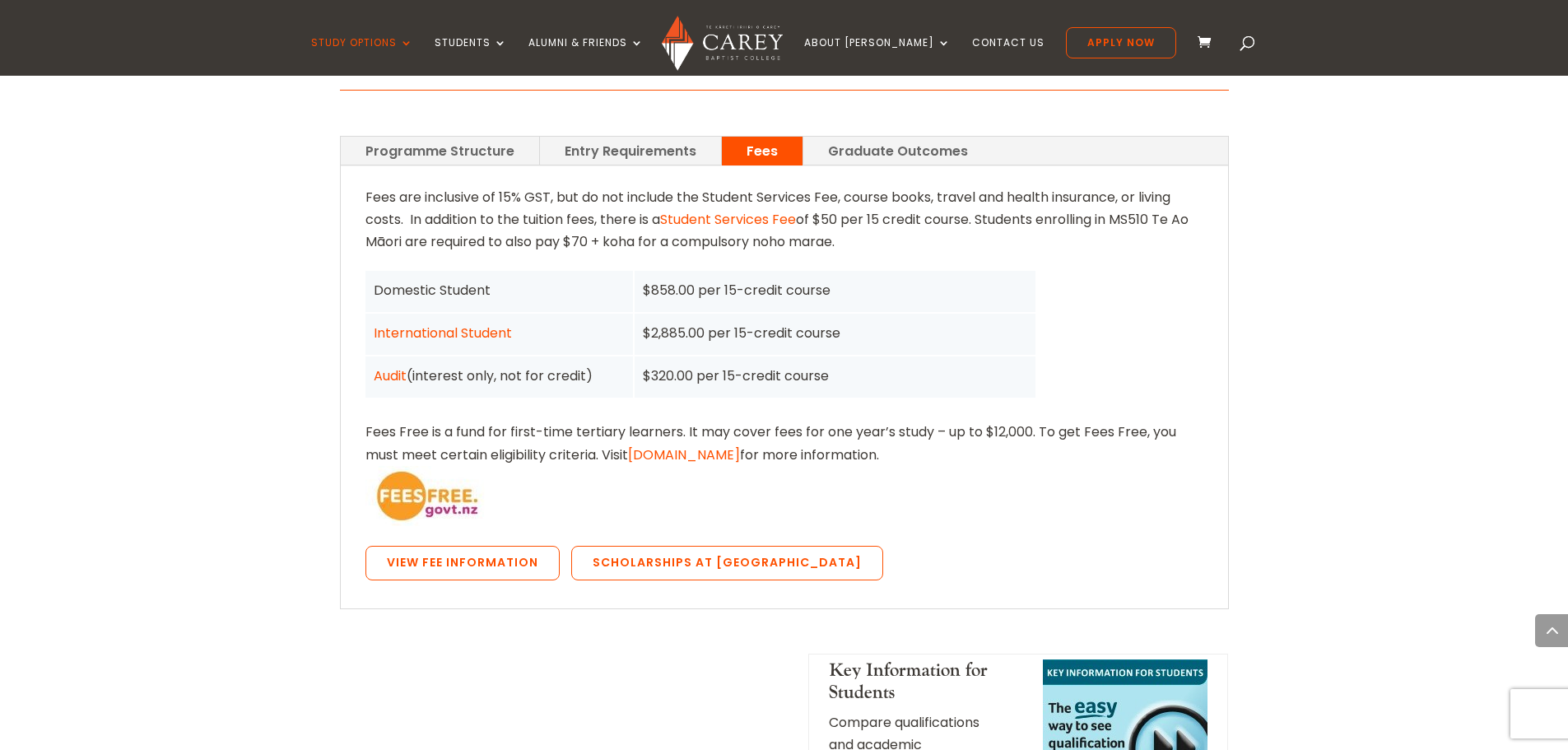
scroll to position [1236, 0]
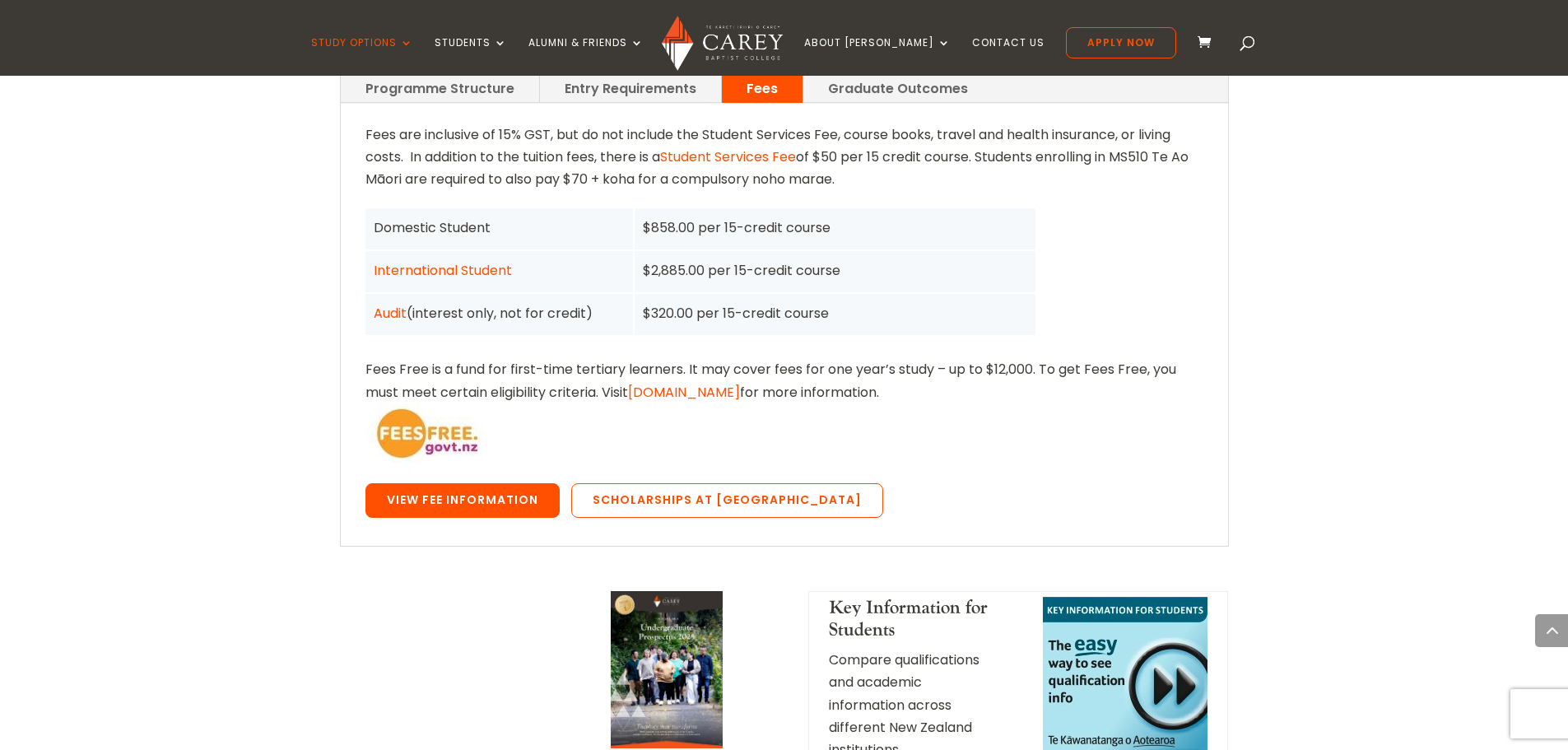
click at [514, 490] on link "View Fee Information" at bounding box center [463, 501] width 194 height 35
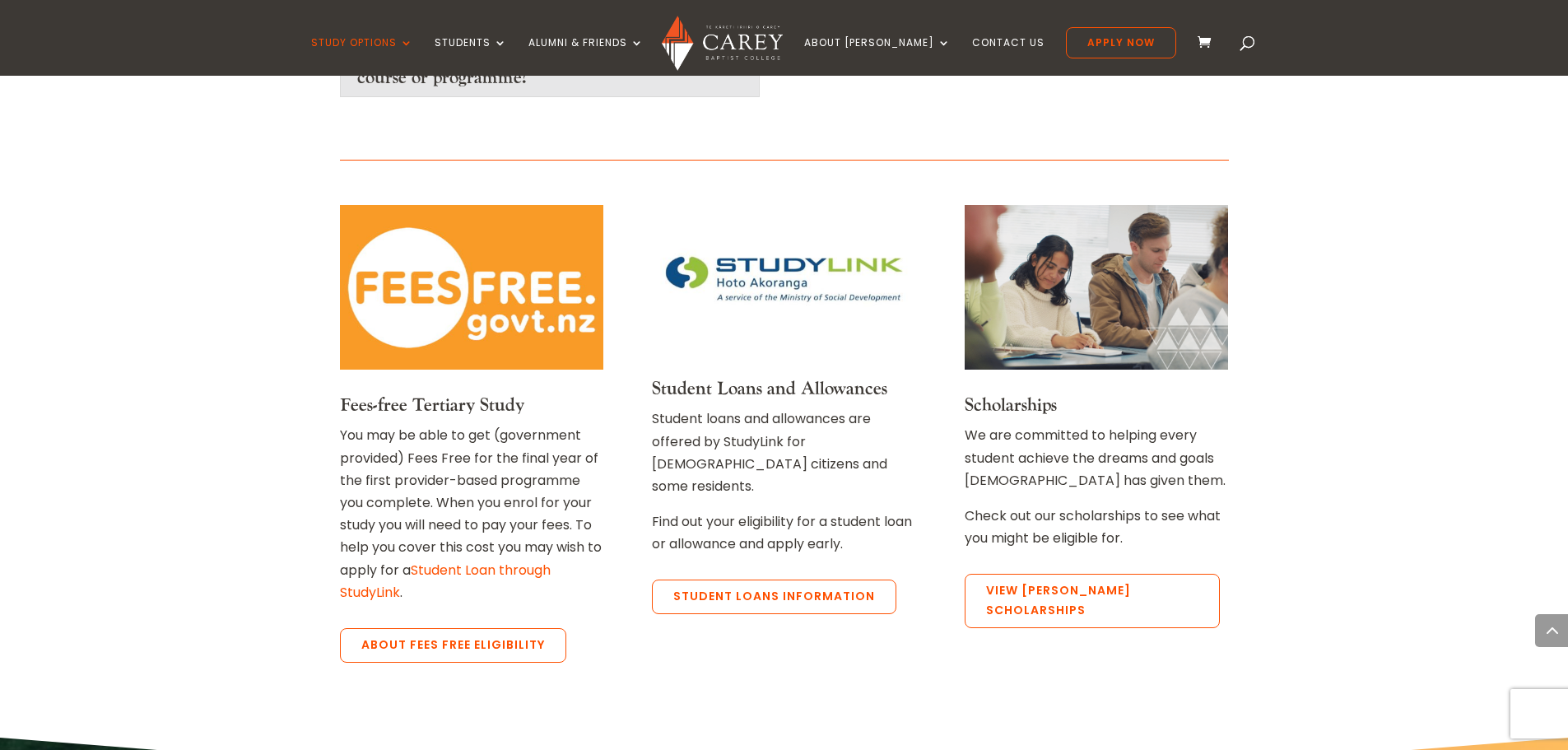
scroll to position [3212, 0]
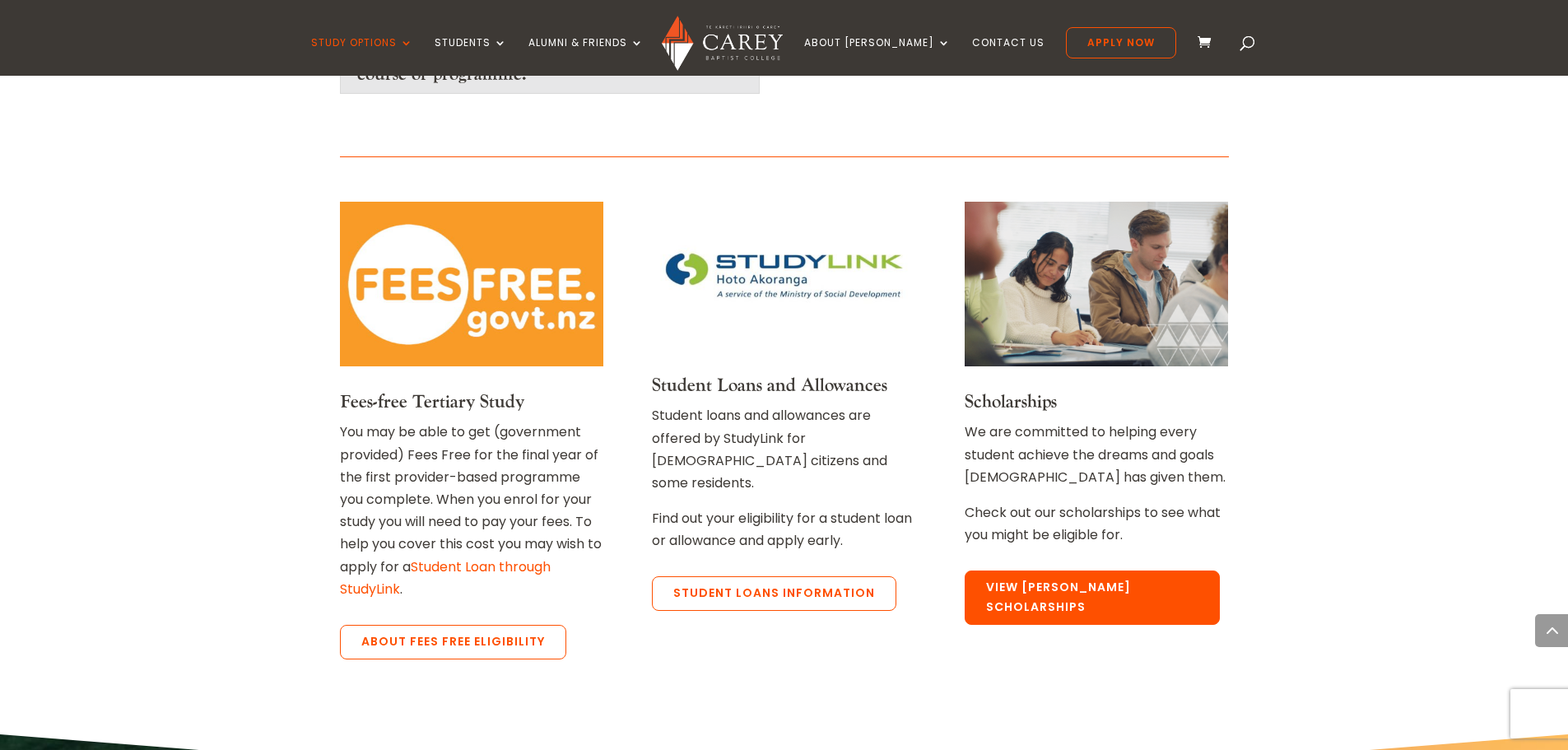
click at [1098, 571] on link "View Carey Scholarships" at bounding box center [1092, 598] width 255 height 55
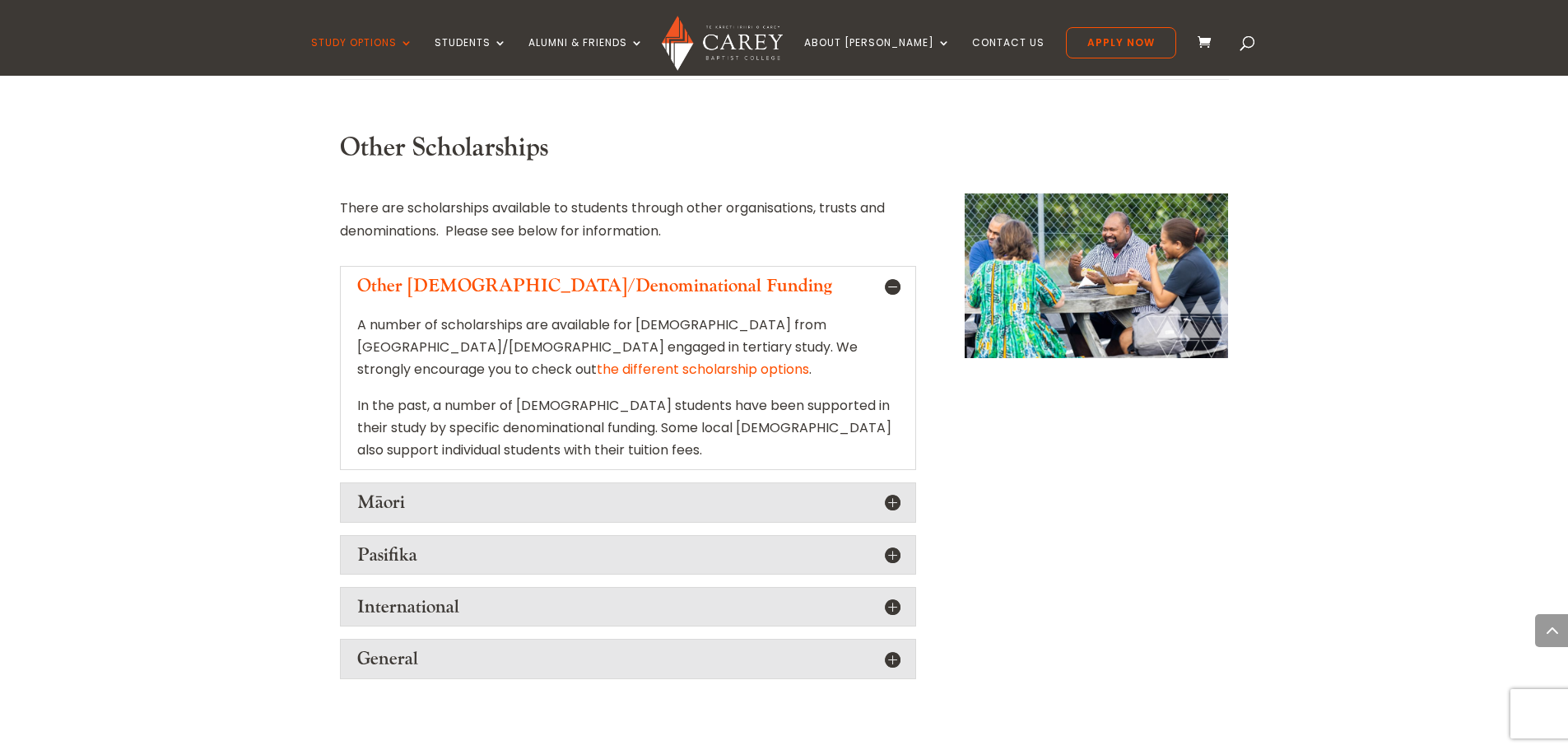
scroll to position [1647, 0]
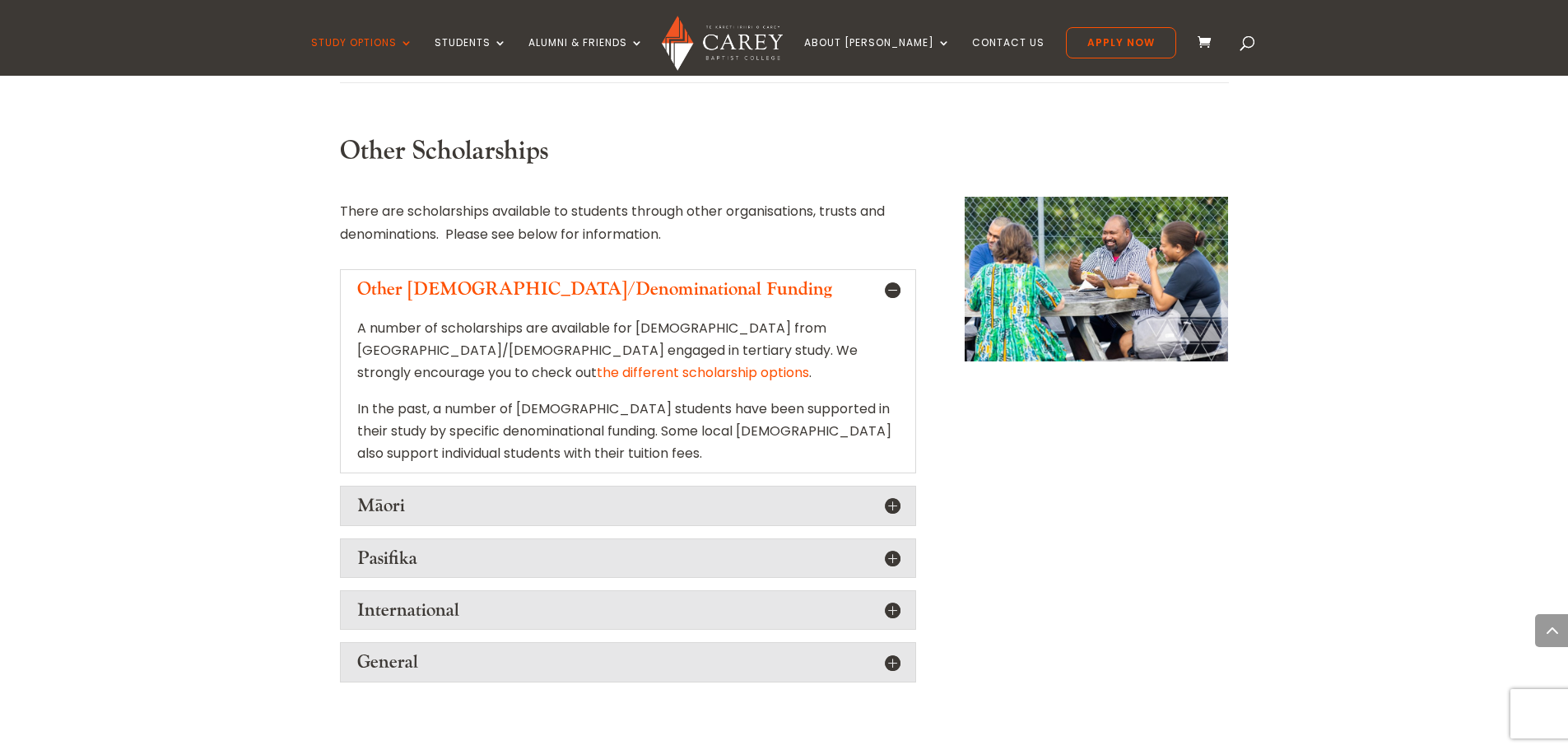
click at [834, 652] on h5 "General" at bounding box center [628, 662] width 542 height 22
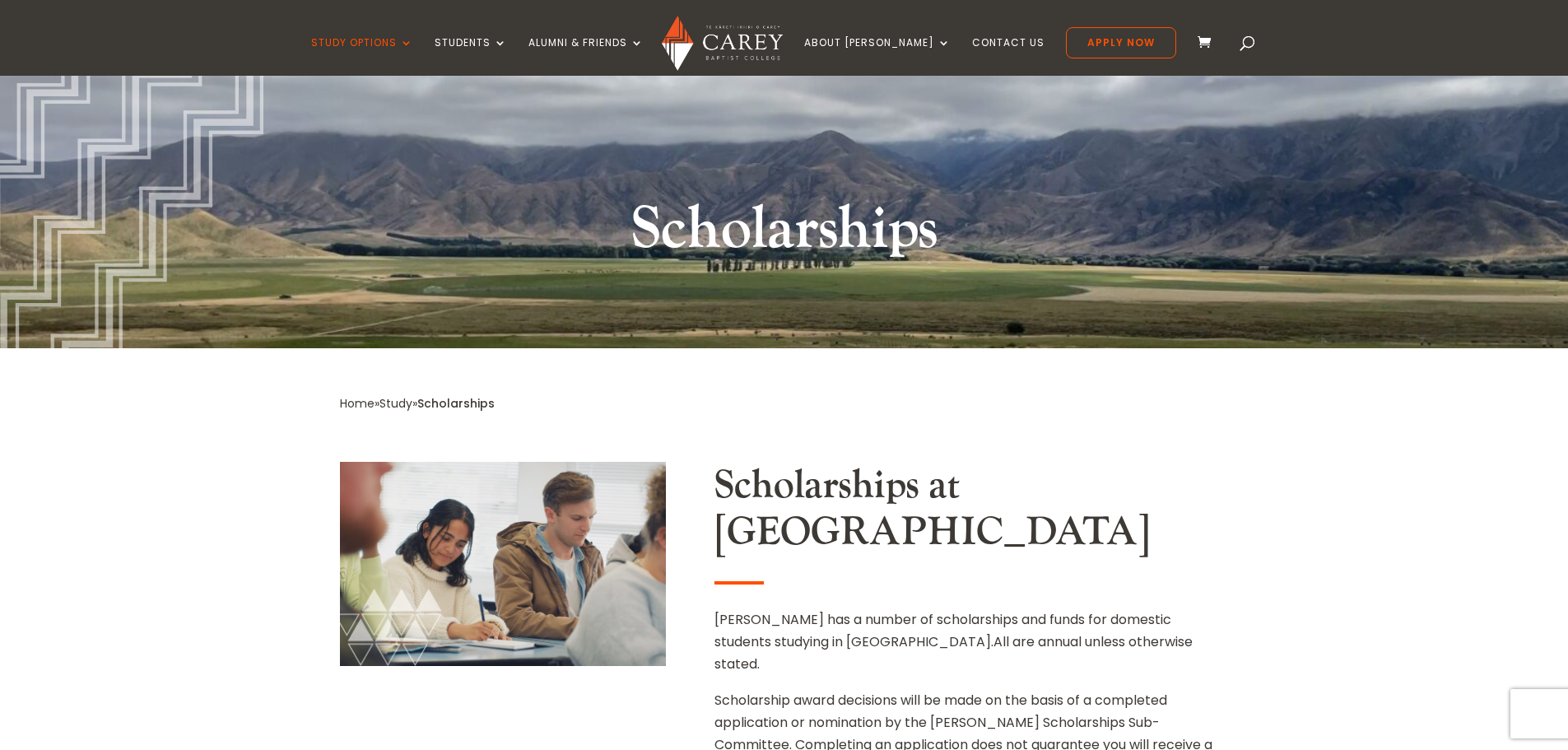
scroll to position [0, 0]
